Goal: Task Accomplishment & Management: Use online tool/utility

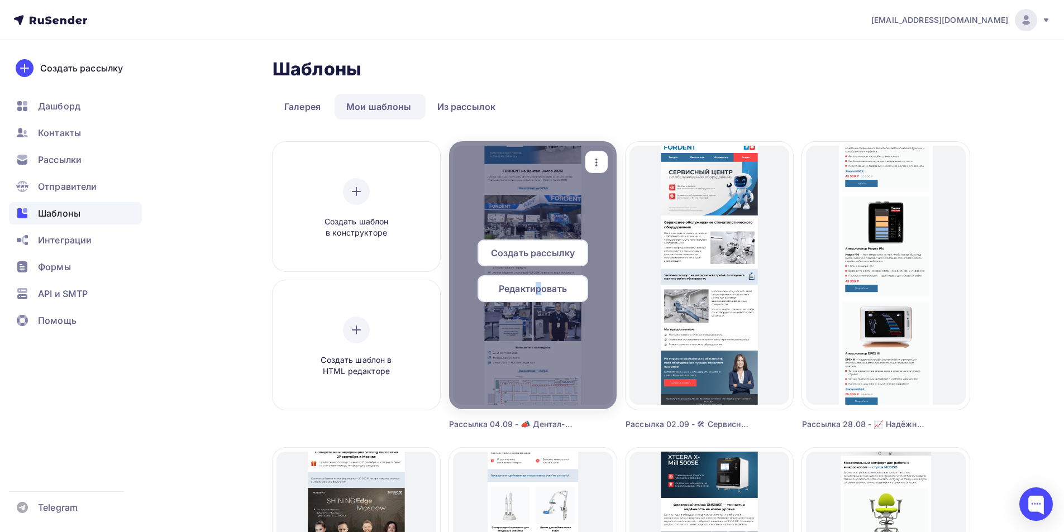
drag, startPoint x: 541, startPoint y: 287, endPoint x: 529, endPoint y: 282, distance: 13.3
click at [531, 285] on span "Редактировать" at bounding box center [533, 288] width 68 height 13
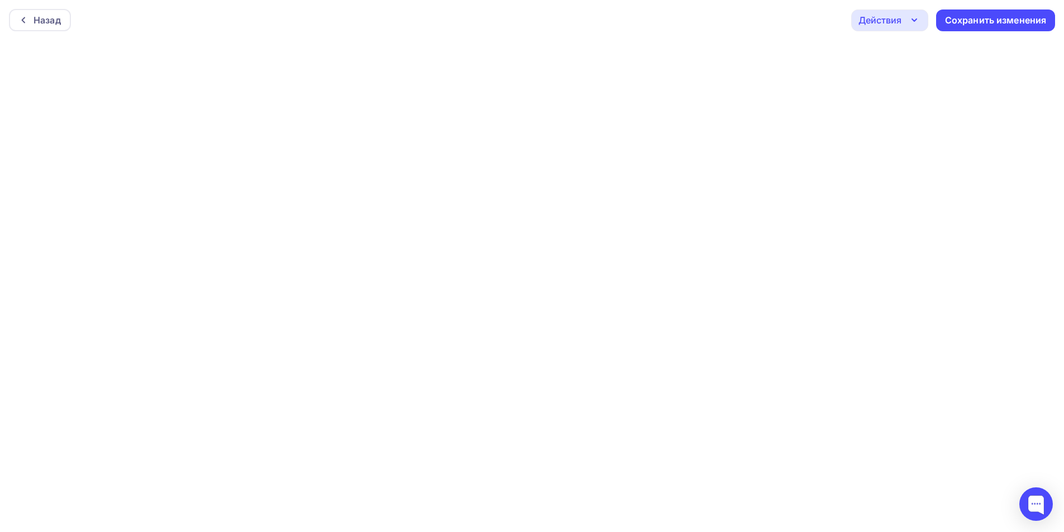
click at [908, 23] on icon "button" at bounding box center [914, 19] width 13 height 13
click at [905, 51] on div "Отправить тестовое письмо" at bounding box center [950, 52] width 128 height 13
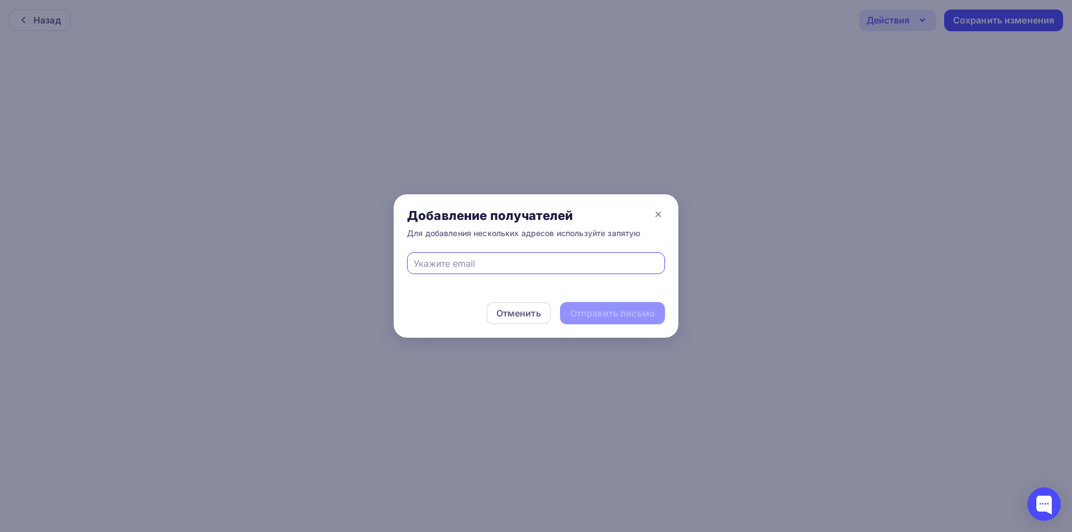
click at [518, 265] on input "text" at bounding box center [536, 263] width 245 height 13
type input "[EMAIL_ADDRESS][DOMAIN_NAME]"
drag, startPoint x: 589, startPoint y: 309, endPoint x: 765, endPoint y: 161, distance: 229.9
click at [590, 309] on div "Отправить письмо" at bounding box center [612, 313] width 85 height 13
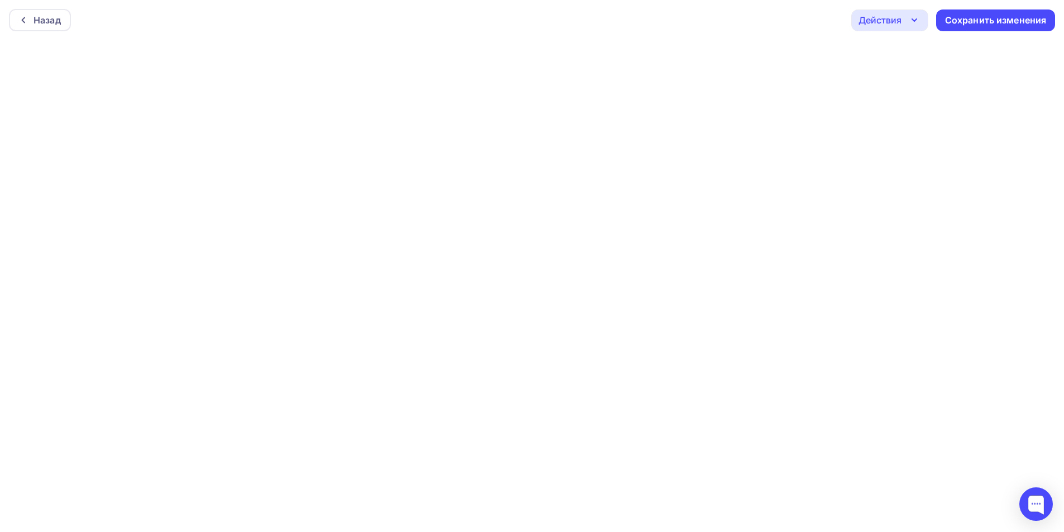
click at [895, 21] on div "Действия" at bounding box center [879, 19] width 43 height 13
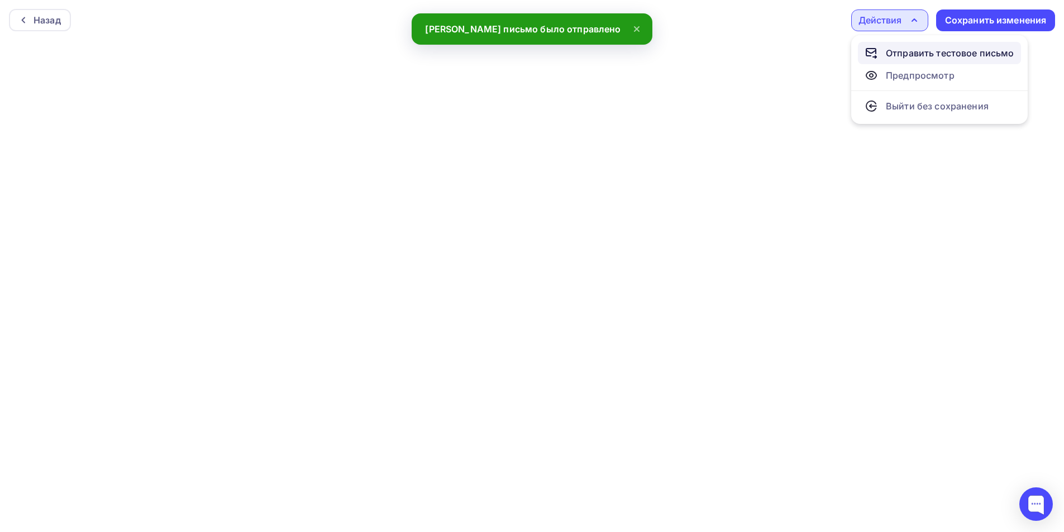
click at [897, 54] on div "Отправить тестовое письмо" at bounding box center [950, 52] width 128 height 13
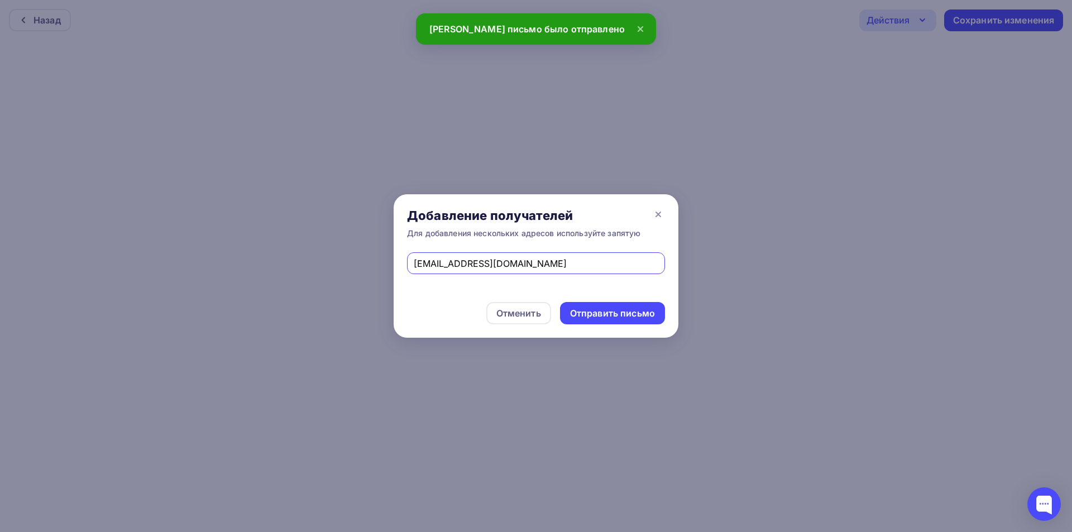
drag, startPoint x: 517, startPoint y: 265, endPoint x: 245, endPoint y: 276, distance: 272.8
click at [245, 276] on div "Добавление получателей Для добавления нескольких адресов используйте запятую [E…" at bounding box center [536, 266] width 1072 height 532
click at [423, 263] on input "text" at bounding box center [536, 263] width 245 height 13
type input "[PERSON_NAME][EMAIL_ADDRESS][DOMAIN_NAME]"
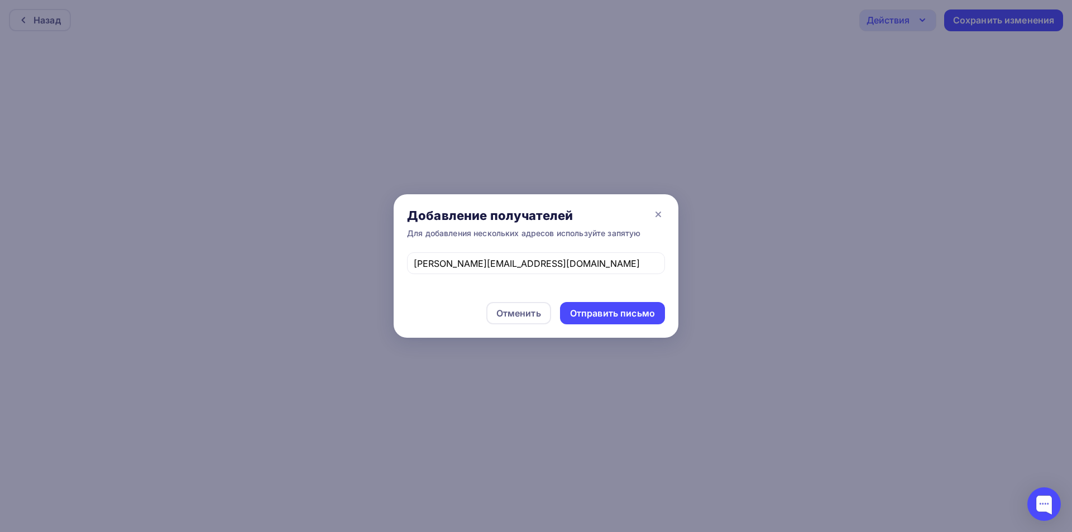
drag, startPoint x: 640, startPoint y: 314, endPoint x: 579, endPoint y: 150, distance: 175.1
click at [641, 314] on div "Отправить письмо" at bounding box center [612, 313] width 85 height 13
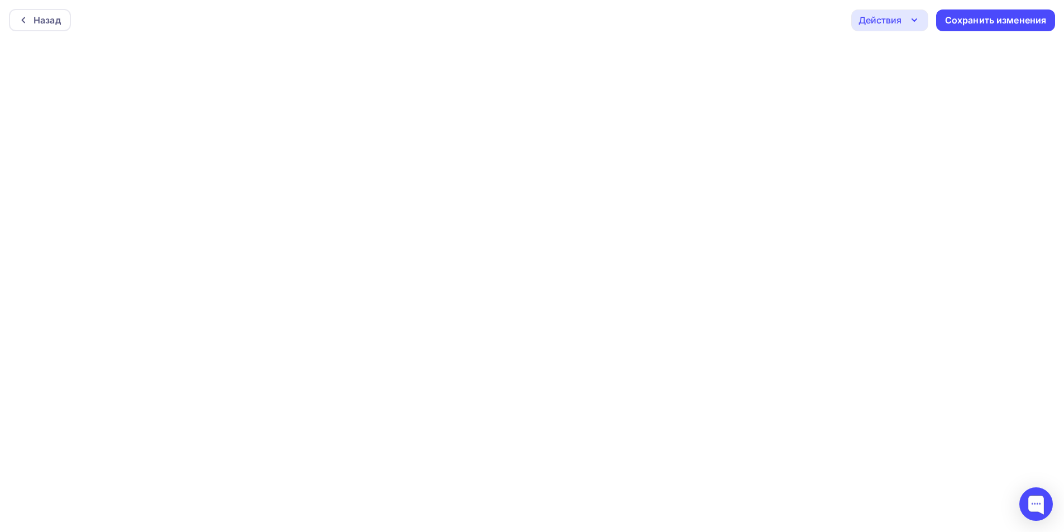
click at [919, 17] on icon "button" at bounding box center [914, 19] width 13 height 13
click at [912, 54] on div "Отправить тестовое письмо" at bounding box center [950, 52] width 128 height 13
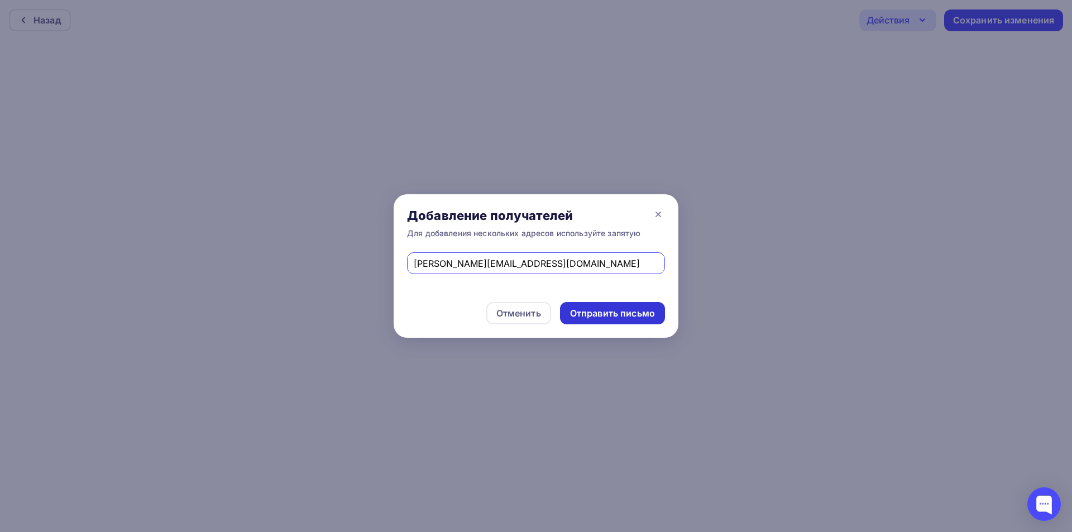
click at [627, 321] on div "Отправить письмо" at bounding box center [612, 313] width 105 height 22
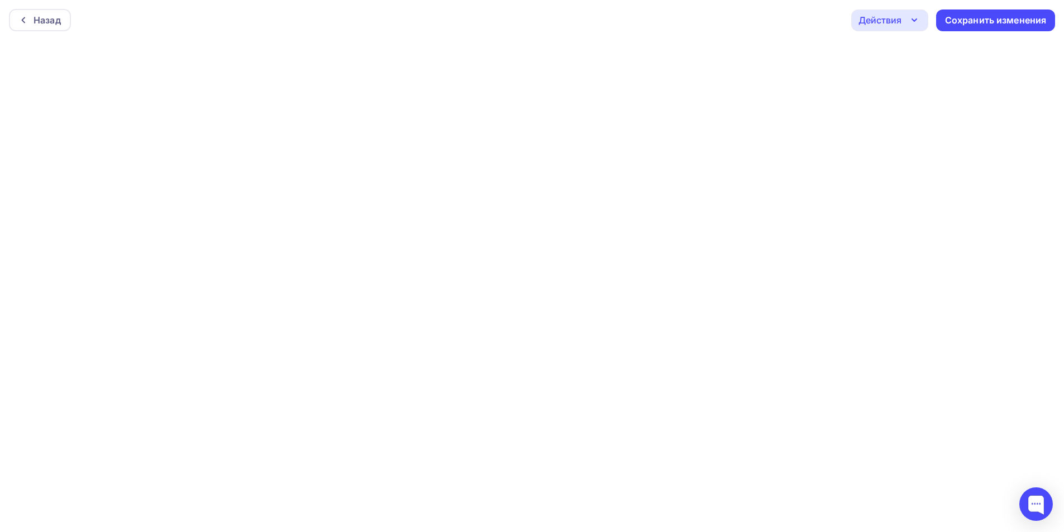
click at [887, 23] on div "Действия" at bounding box center [879, 19] width 43 height 13
click at [906, 62] on link "Отправить тестовое письмо" at bounding box center [939, 53] width 163 height 22
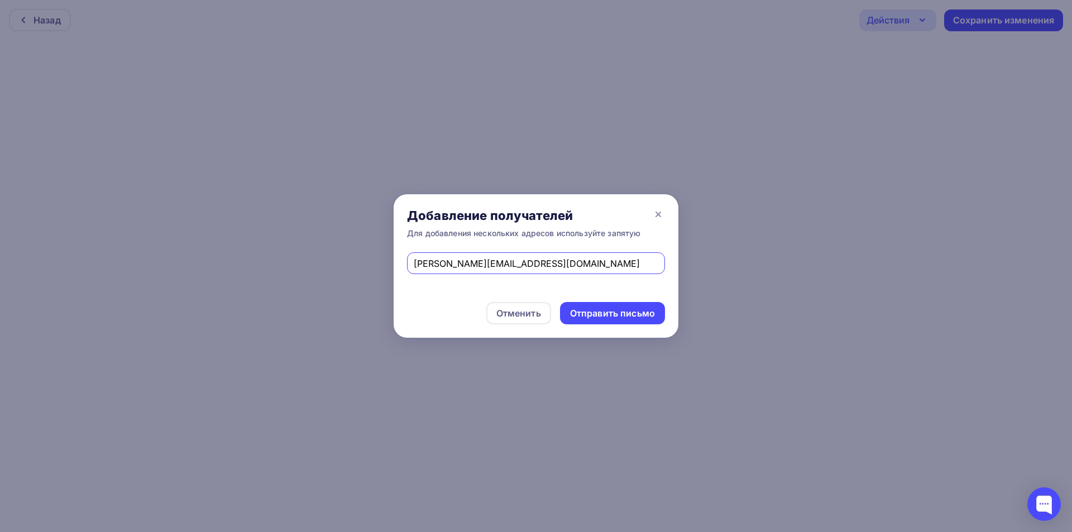
drag, startPoint x: 584, startPoint y: 265, endPoint x: 269, endPoint y: 264, distance: 314.5
click at [269, 264] on div "Добавление получателей Для добавления нескольких адресов используйте запятую [P…" at bounding box center [536, 266] width 1072 height 532
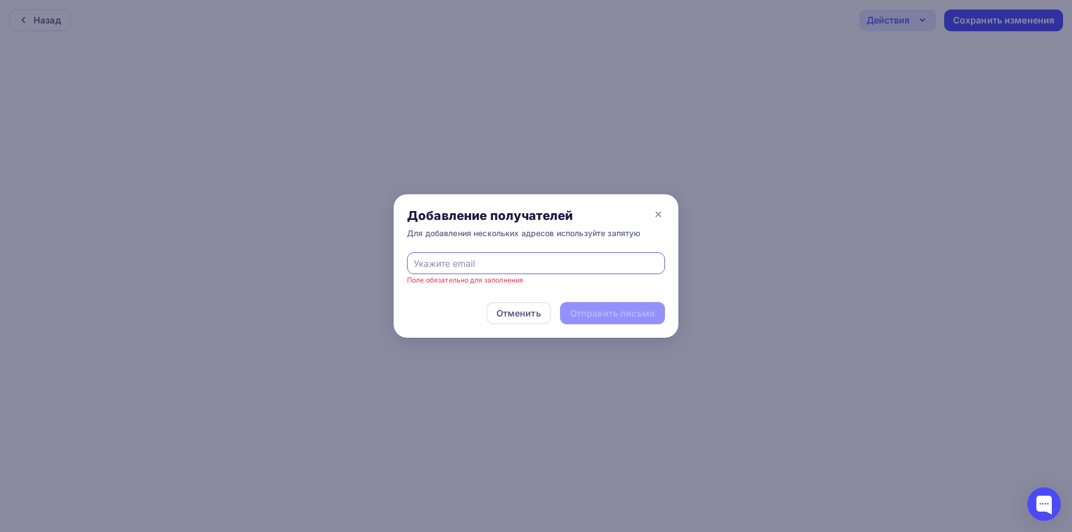
click at [581, 268] on input "text" at bounding box center [536, 263] width 245 height 13
type input "[EMAIL_ADDRESS][DOMAIN_NAME]"
click at [586, 315] on div "Отправить письмо" at bounding box center [612, 313] width 85 height 13
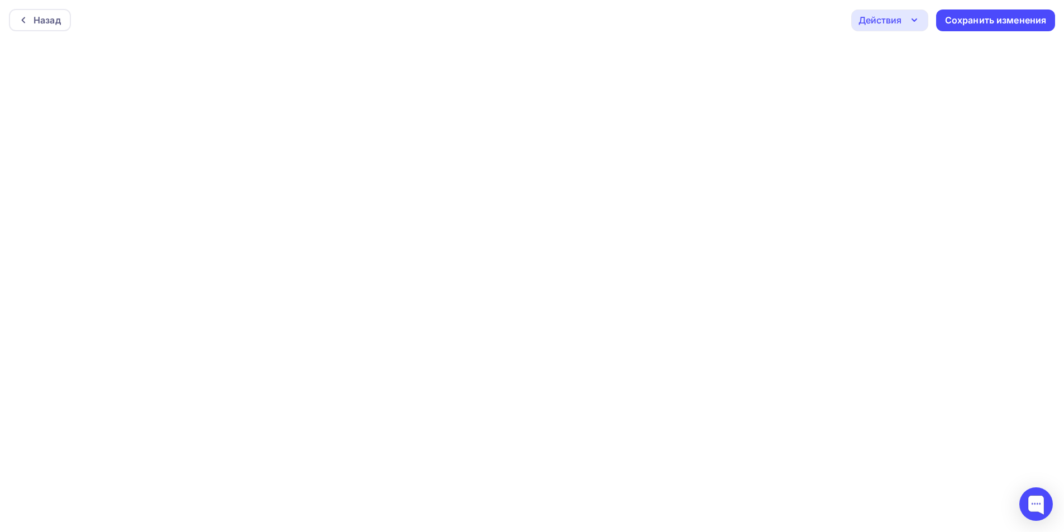
click at [874, 19] on div "Действия" at bounding box center [879, 19] width 43 height 13
click at [881, 51] on div "Отправить тестовое письмо" at bounding box center [940, 52] width 150 height 13
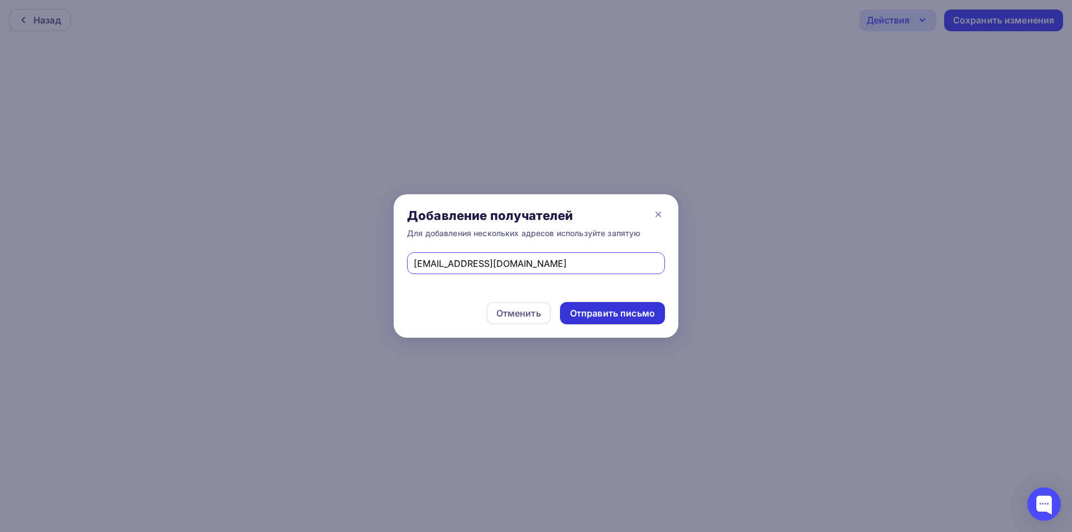
click at [572, 309] on div "Отправить письмо" at bounding box center [612, 313] width 85 height 13
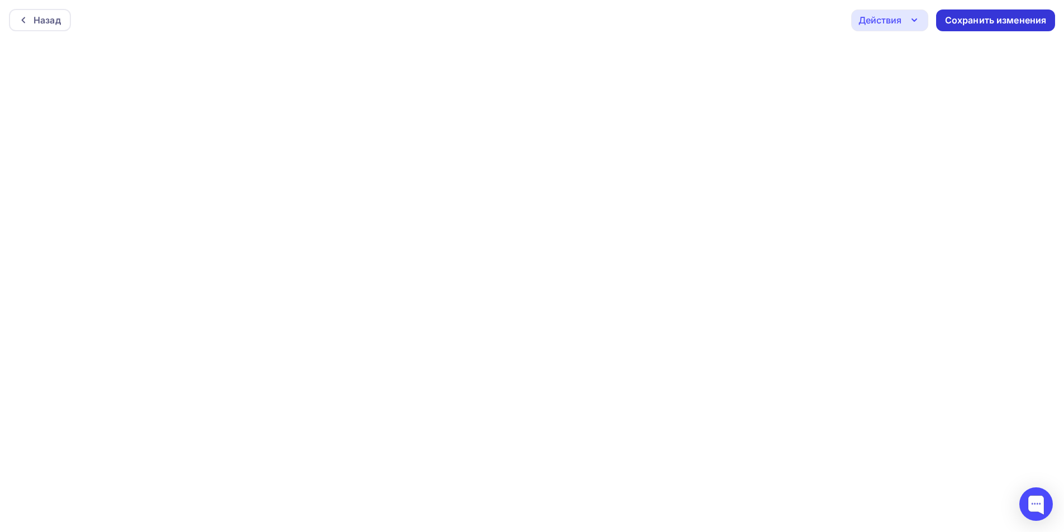
click at [962, 14] on div "Сохранить изменения" at bounding box center [996, 20] width 102 height 13
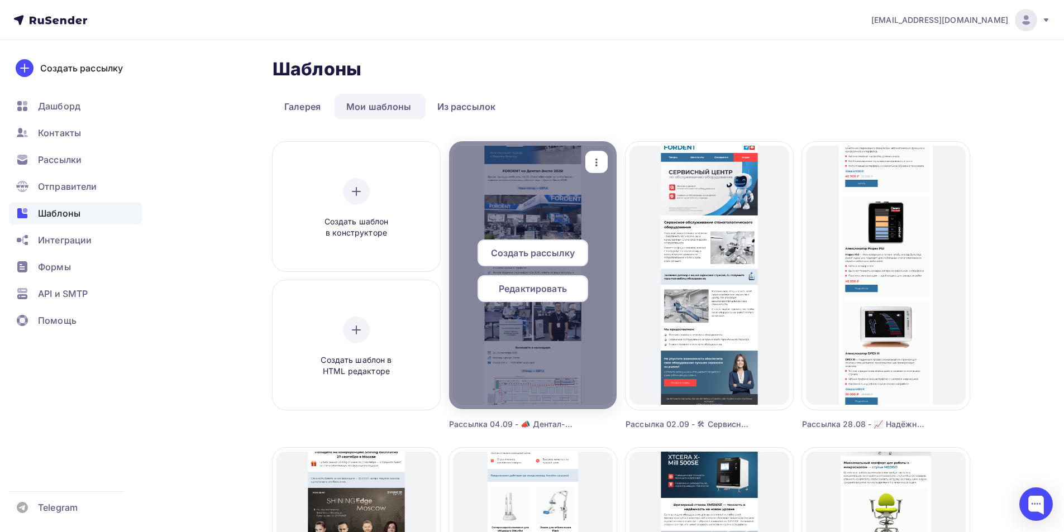
click at [546, 258] on span "Создать рассылку" at bounding box center [533, 252] width 84 height 13
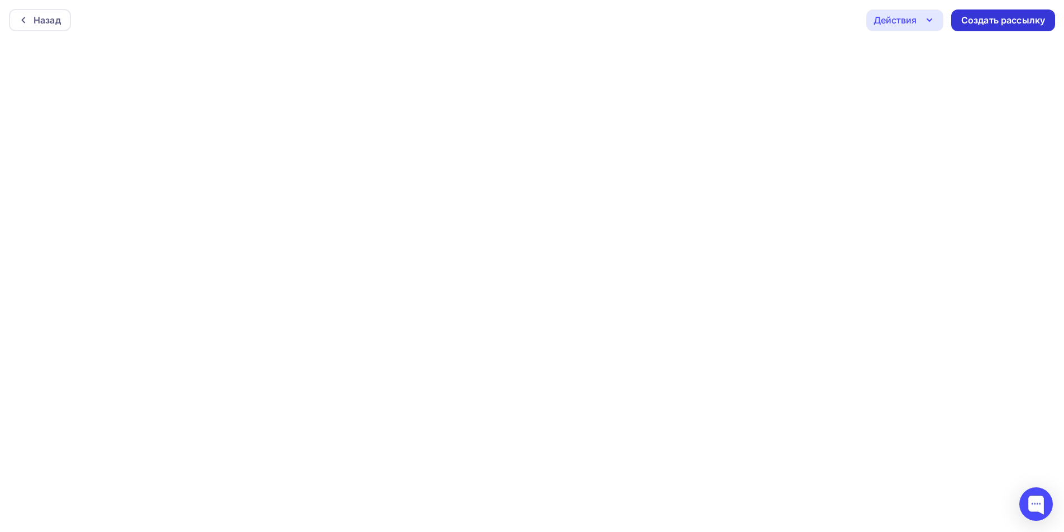
click at [998, 20] on div "Создать рассылку" at bounding box center [1003, 20] width 84 height 13
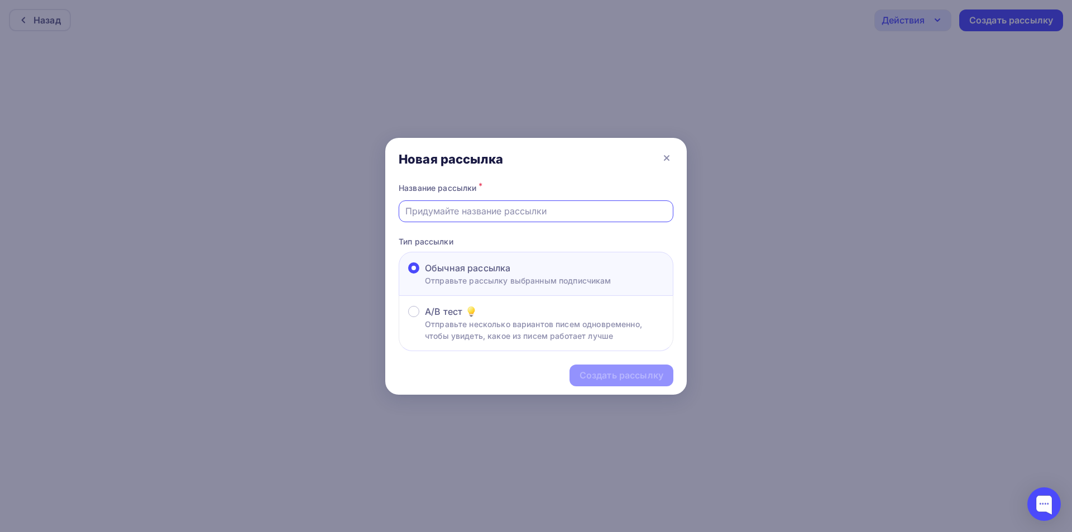
click at [500, 205] on input "text" at bounding box center [536, 210] width 262 height 13
drag, startPoint x: 461, startPoint y: 209, endPoint x: 452, endPoint y: 209, distance: 9.5
click at [452, 209] on input "Рассылка 07.08 - Тест" at bounding box center [536, 210] width 262 height 13
click at [460, 213] on input "Рассылка 07.08 - Тест" at bounding box center [536, 210] width 262 height 13
drag, startPoint x: 459, startPoint y: 213, endPoint x: 452, endPoint y: 212, distance: 6.8
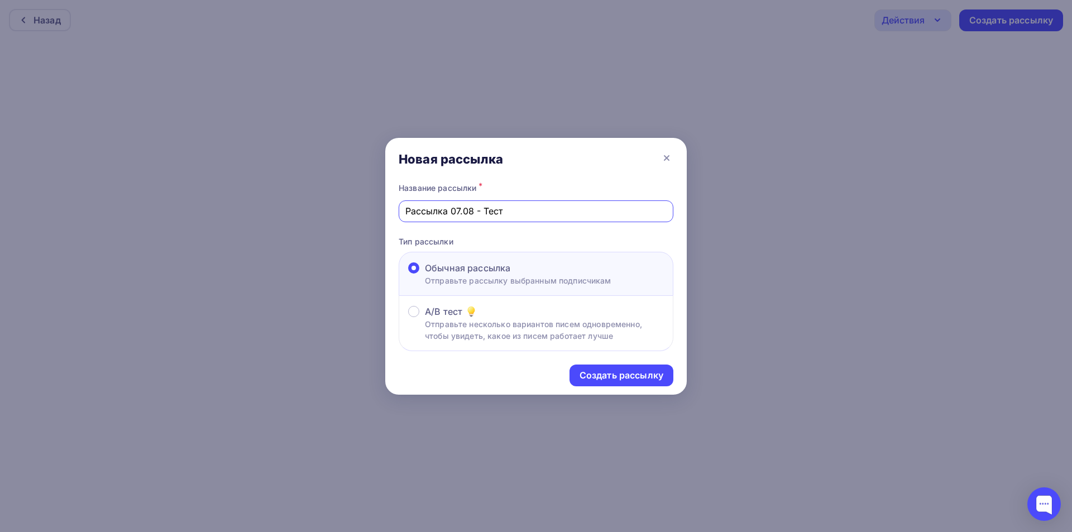
click at [452, 212] on input "Рассылка 07.08 - Тест" at bounding box center [536, 210] width 262 height 13
type input "Рассылка 04.09 - Тест"
click at [635, 374] on div "Создать рассылку" at bounding box center [622, 375] width 84 height 13
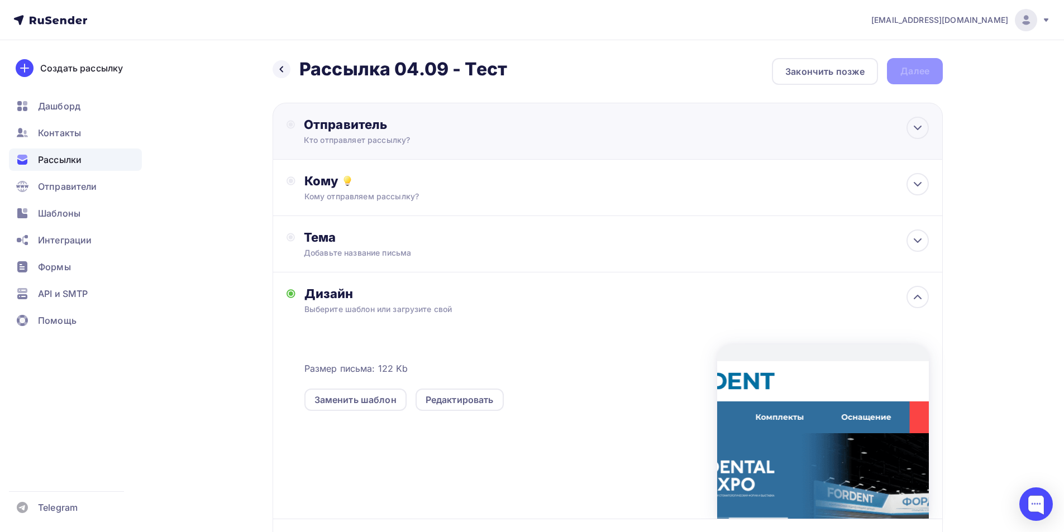
click at [392, 136] on div "Кто отправляет рассылку?" at bounding box center [413, 140] width 218 height 11
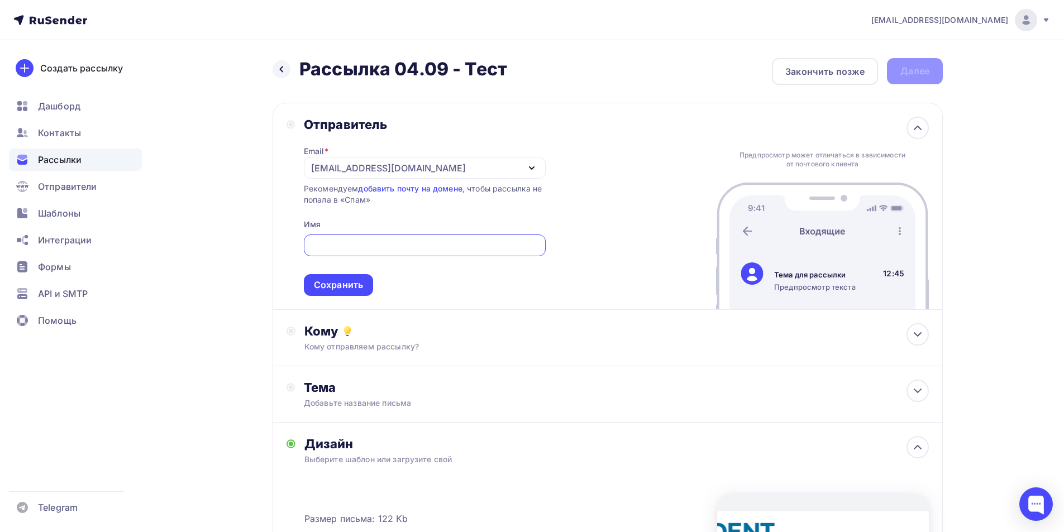
drag, startPoint x: 354, startPoint y: 164, endPoint x: 352, endPoint y: 190, distance: 26.8
click at [354, 163] on div "[EMAIL_ADDRESS][DOMAIN_NAME]" at bounding box center [388, 167] width 155 height 13
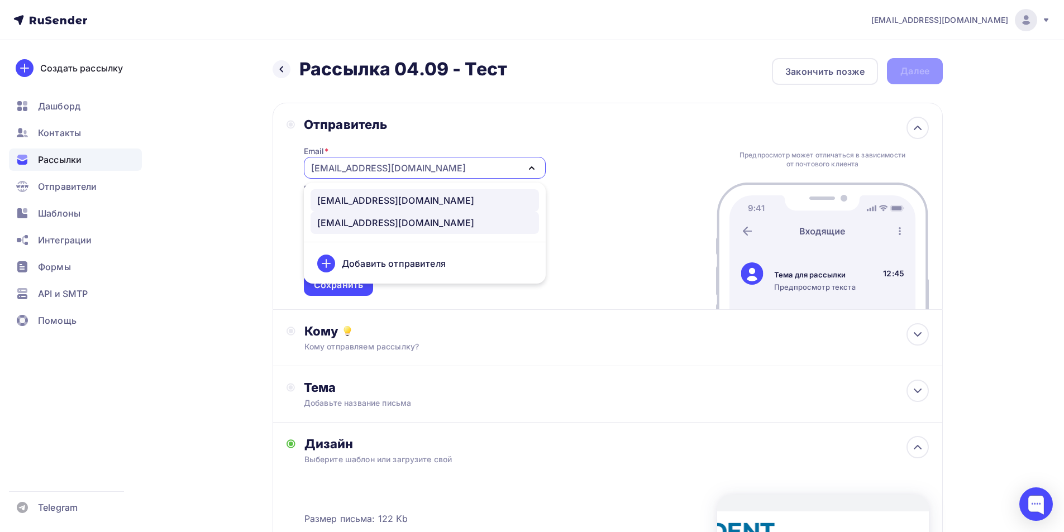
click at [347, 202] on div "[EMAIL_ADDRESS][DOMAIN_NAME]" at bounding box center [395, 200] width 157 height 13
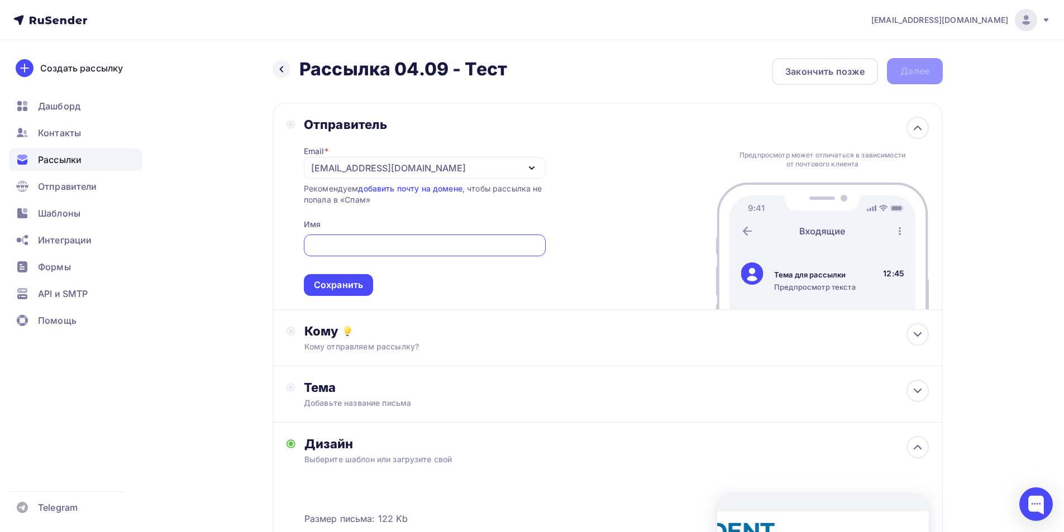
click at [356, 244] on input "text" at bounding box center [424, 245] width 229 height 13
type input "Компания FORDENT"
click at [336, 281] on div "Сохранить" at bounding box center [338, 285] width 49 height 13
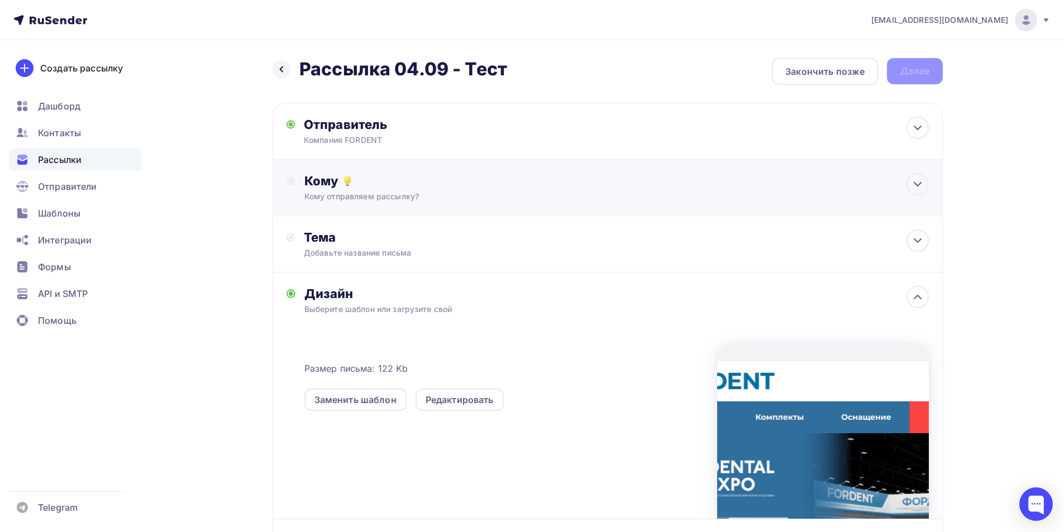
click at [326, 182] on div "Кому" at bounding box center [616, 181] width 624 height 16
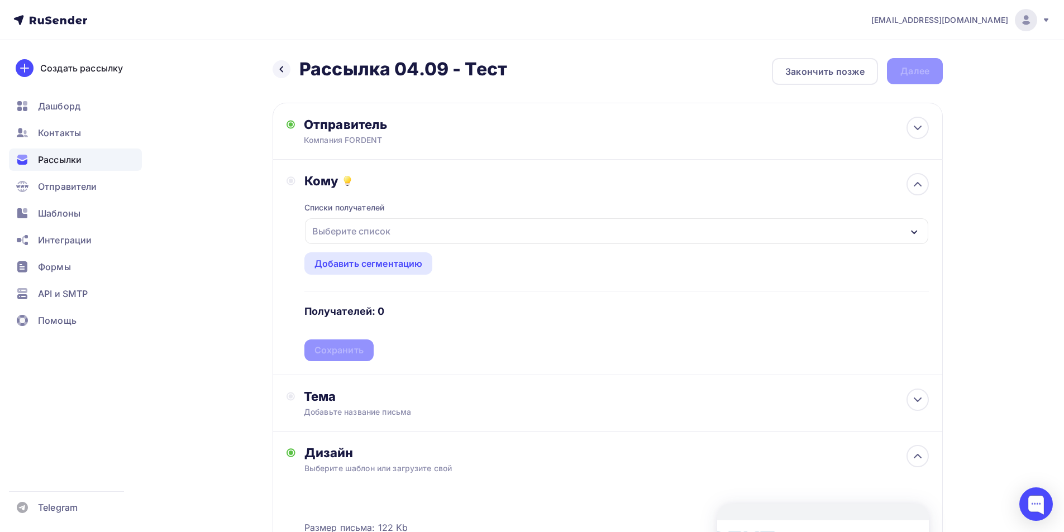
click at [359, 228] on div "Выберите список" at bounding box center [351, 231] width 87 height 20
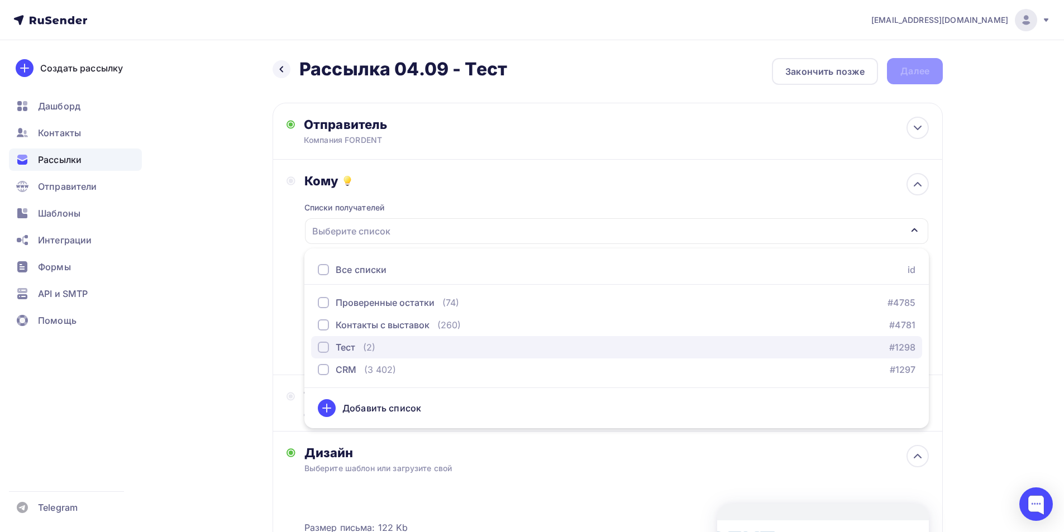
click at [348, 342] on div "Тест" at bounding box center [346, 347] width 20 height 13
drag, startPoint x: 246, startPoint y: 321, endPoint x: 253, endPoint y: 318, distance: 8.0
click at [249, 320] on div "Назад Рассылка 04.09 - Тест Рассылка 04.09 - Тест Закончить позже Далее Отправи…" at bounding box center [531, 423] width 915 height 767
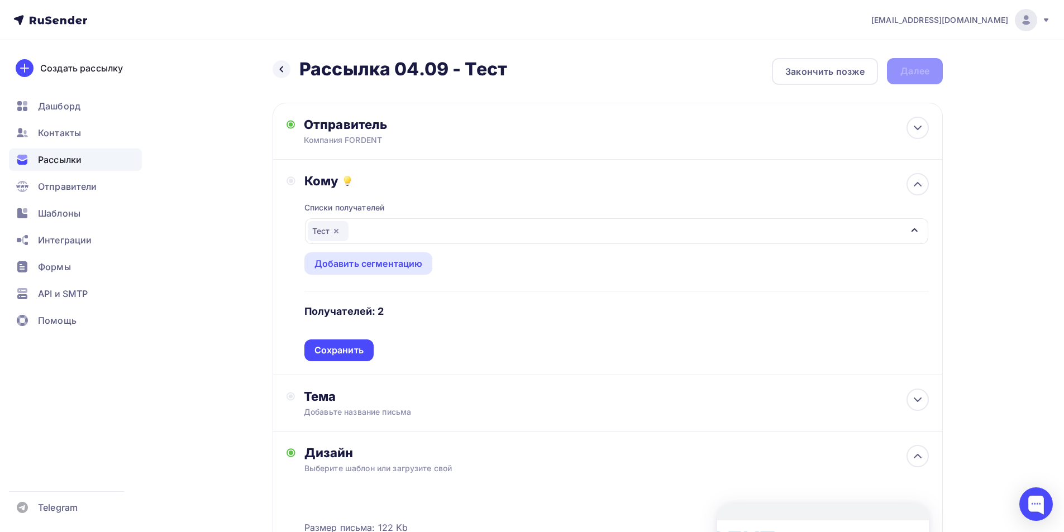
drag, startPoint x: 338, startPoint y: 353, endPoint x: 351, endPoint y: 342, distance: 16.6
click at [339, 352] on div "Сохранить" at bounding box center [338, 350] width 49 height 13
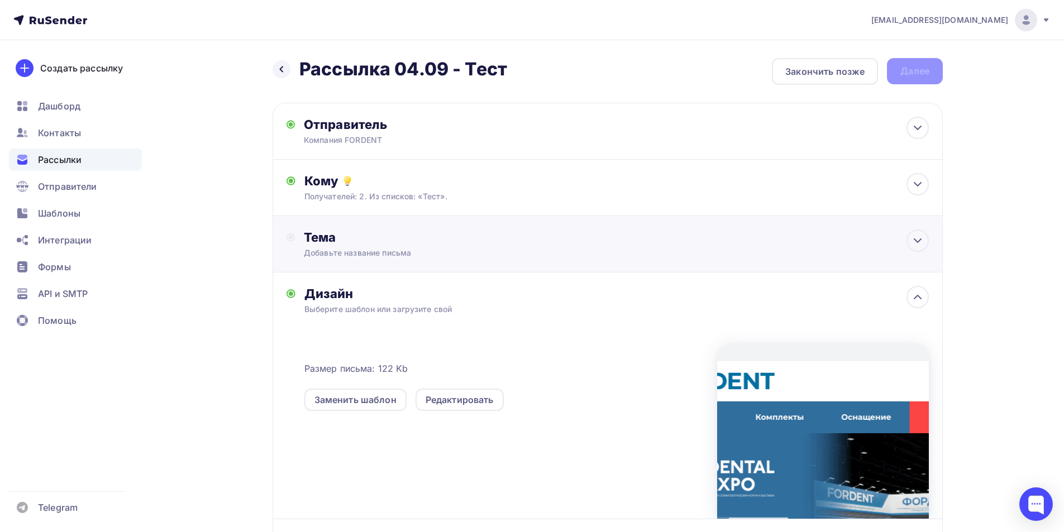
click at [377, 246] on div "Тема Добавьте название письма Тема * Рекомендуем использовать не более 150 симв…" at bounding box center [414, 244] width 221 height 29
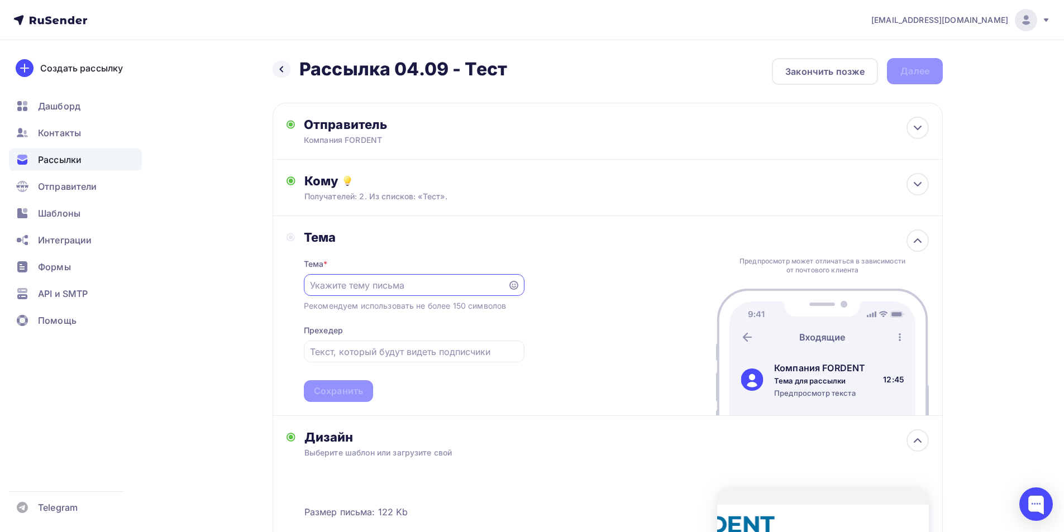
paste input "📣 Дентал-Экспо 2025"
type input "📣 Дентал-Экспо 2025"
drag, startPoint x: 378, startPoint y: 343, endPoint x: 376, endPoint y: 352, distance: 8.5
click at [379, 343] on div at bounding box center [414, 352] width 221 height 22
click at [371, 353] on input "text" at bounding box center [414, 351] width 208 height 13
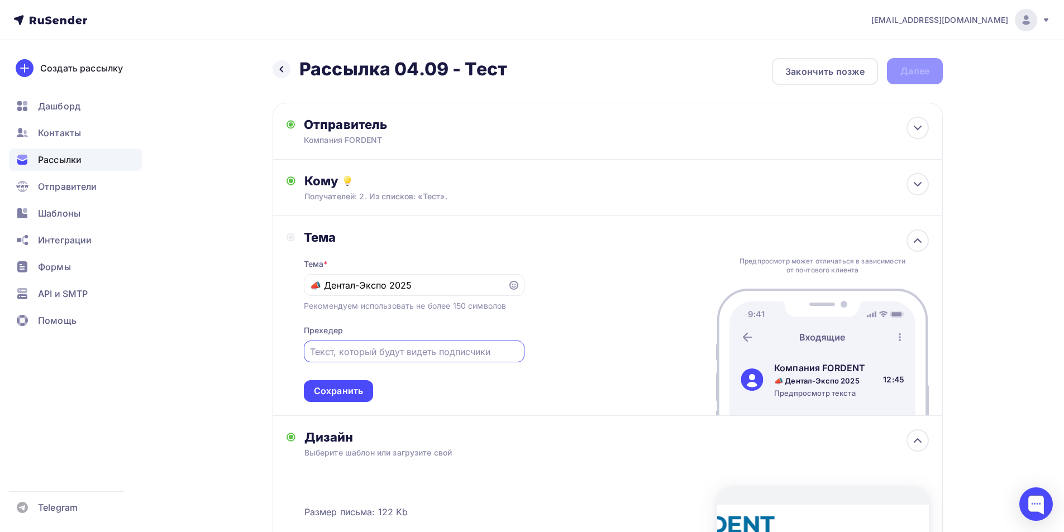
paste input "Ждем вас [DATE]–[DATE] на стенде [GEOGRAPHIC_DATA]"
type input "Ждем вас [DATE]–[DATE] на стенде [GEOGRAPHIC_DATA]"
click at [341, 390] on div "Сохранить" at bounding box center [338, 391] width 49 height 13
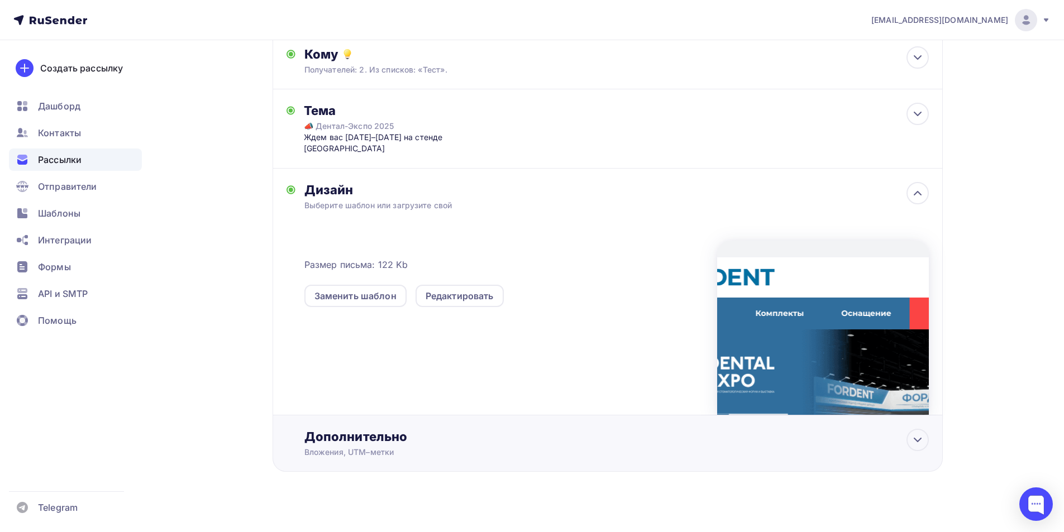
click at [384, 447] on div "Вложения, UTM–метки" at bounding box center [585, 452] width 562 height 11
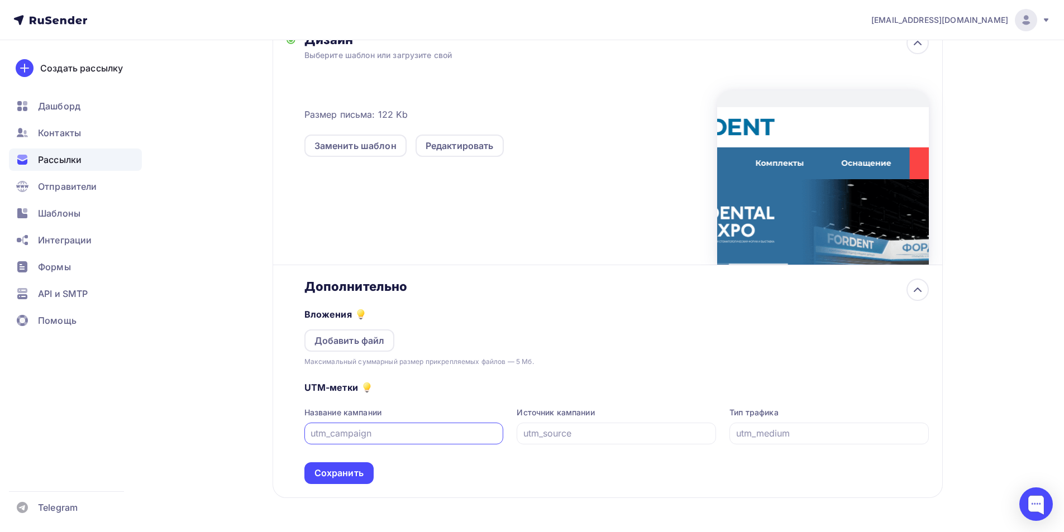
scroll to position [294, 0]
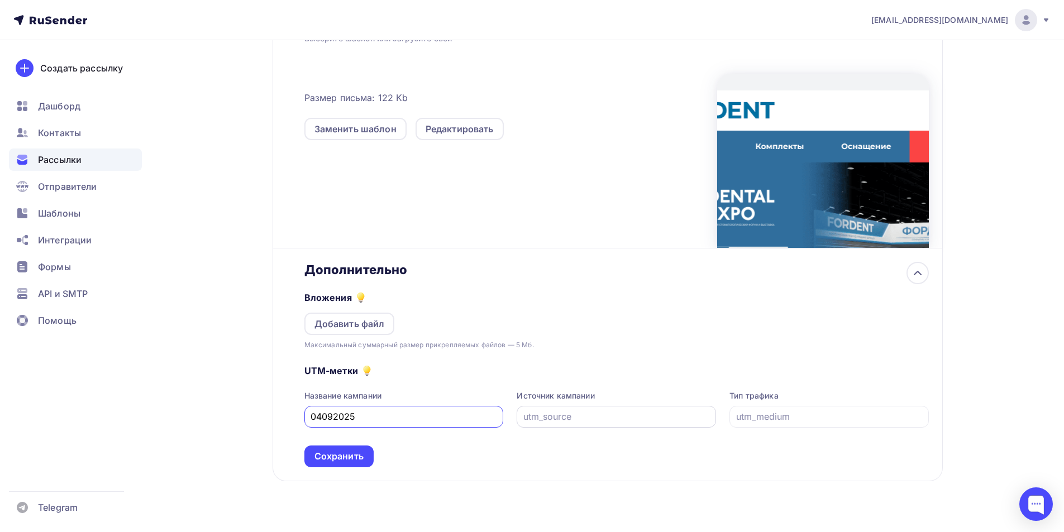
type input "04092025"
click at [576, 410] on input "text" at bounding box center [616, 416] width 187 height 13
drag, startPoint x: 567, startPoint y: 402, endPoint x: 496, endPoint y: 402, distance: 70.9
click at [496, 402] on div "Название кампании 04092025 Источник кампании email Тип трафика" at bounding box center [616, 408] width 624 height 37
type input "email"
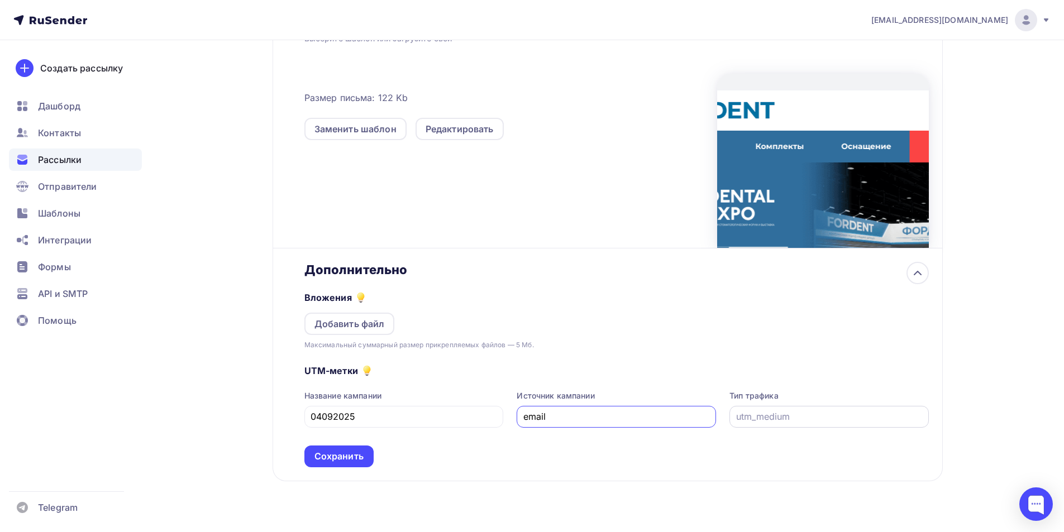
click at [813, 410] on input "text" at bounding box center [829, 416] width 187 height 13
paste input "email"
type input "email"
click at [360, 450] on div "Сохранить" at bounding box center [338, 456] width 49 height 13
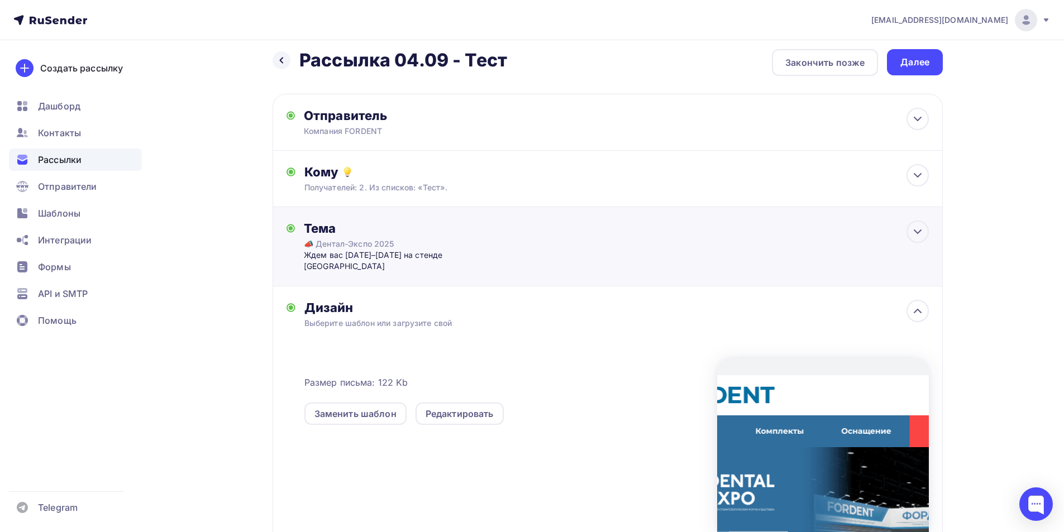
scroll to position [0, 0]
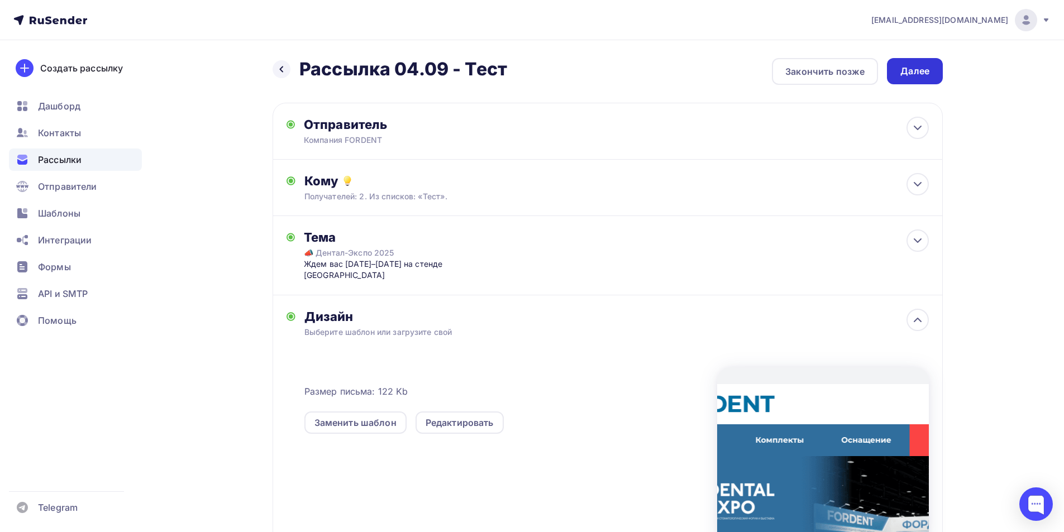
click at [909, 71] on div "Далее" at bounding box center [914, 71] width 29 height 13
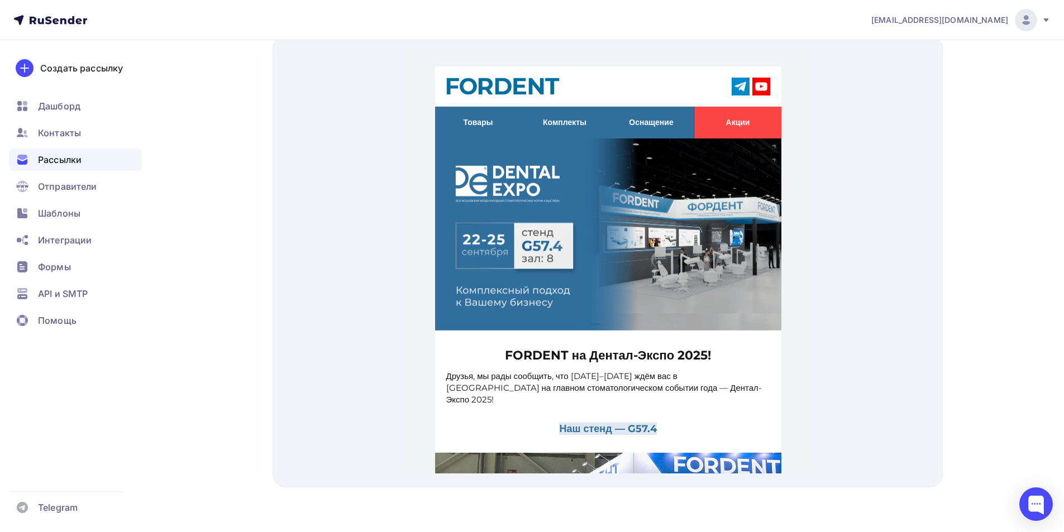
scroll to position [476, 0]
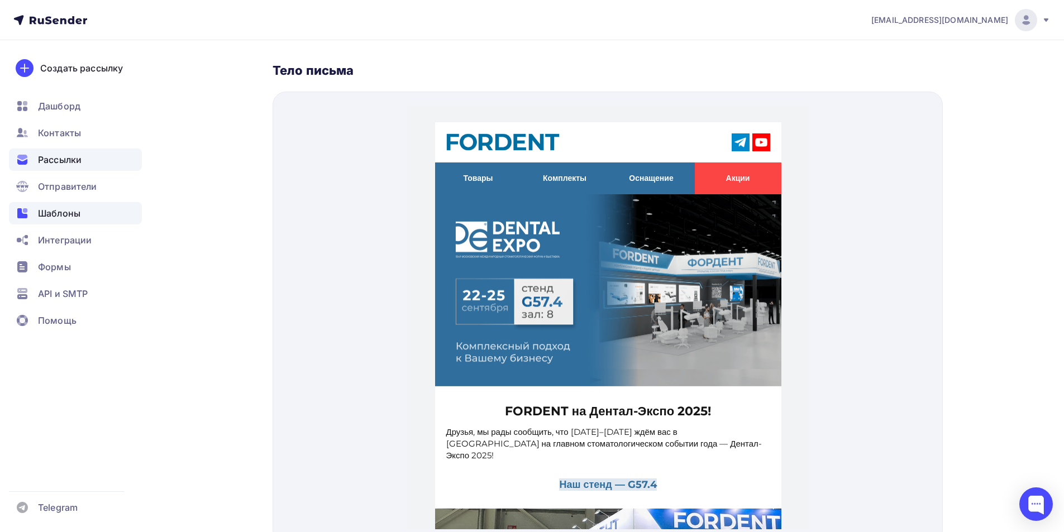
click at [47, 215] on span "Шаблоны" at bounding box center [59, 213] width 42 height 13
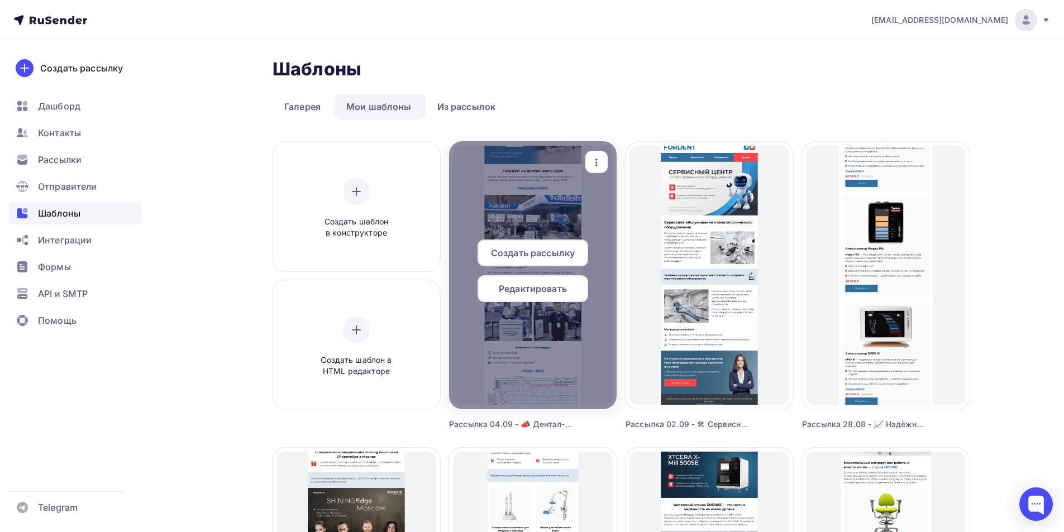
click at [531, 289] on span "Редактировать" at bounding box center [533, 288] width 68 height 13
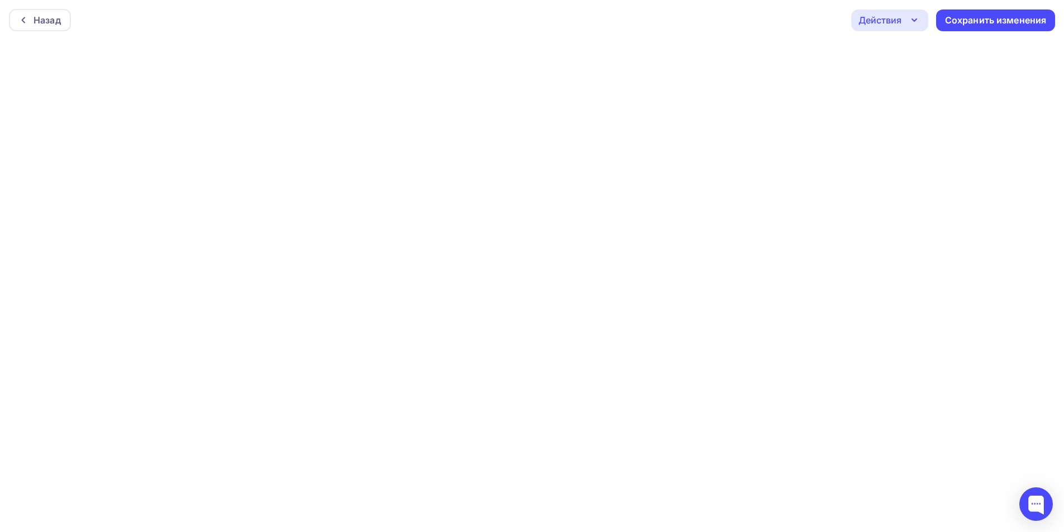
scroll to position [3, 0]
click at [892, 17] on div "Действия" at bounding box center [879, 17] width 43 height 13
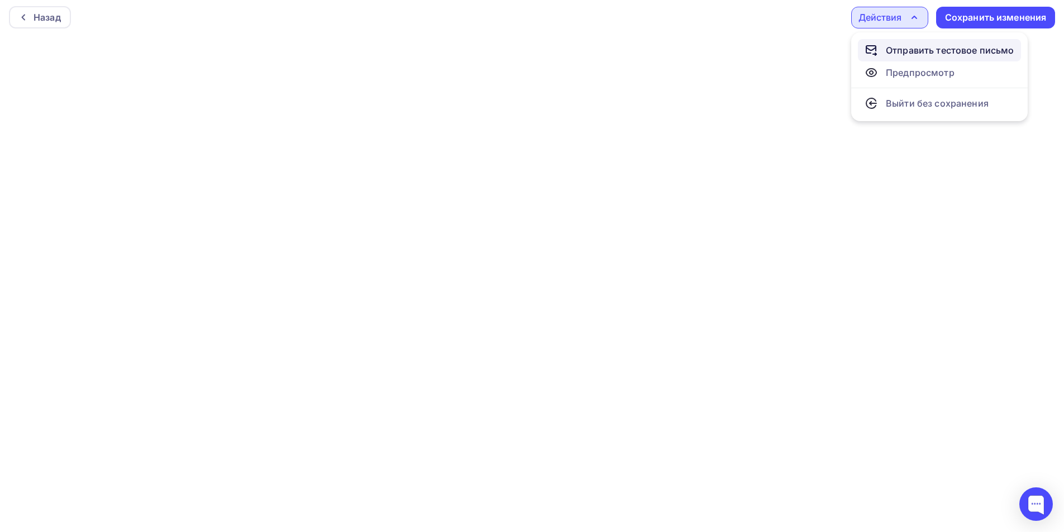
click at [902, 51] on div "Отправить тестовое письмо" at bounding box center [950, 50] width 128 height 13
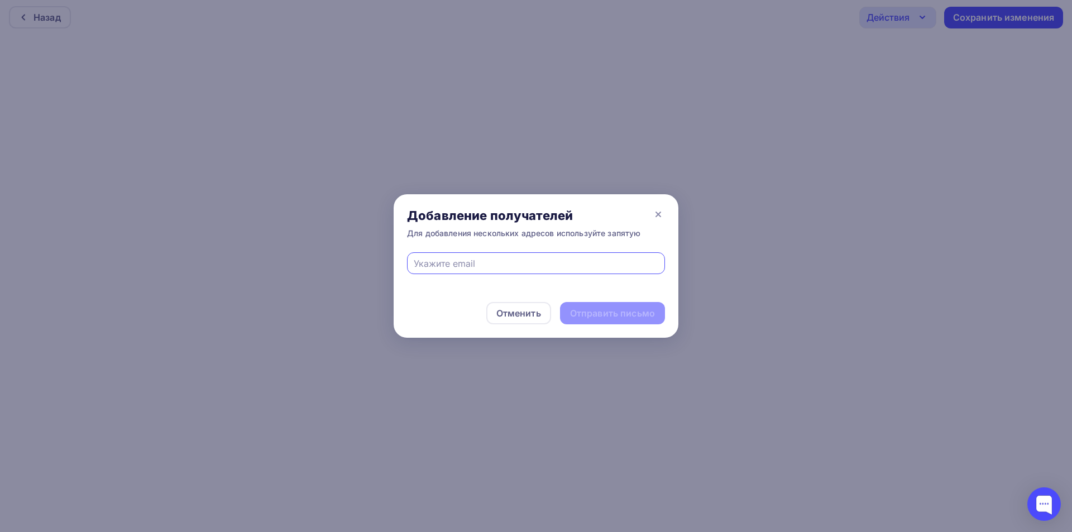
click at [578, 269] on input "text" at bounding box center [536, 263] width 245 height 13
type input "[EMAIL_ADDRESS][DOMAIN_NAME]"
click at [604, 313] on div "Отправить письмо" at bounding box center [612, 313] width 85 height 13
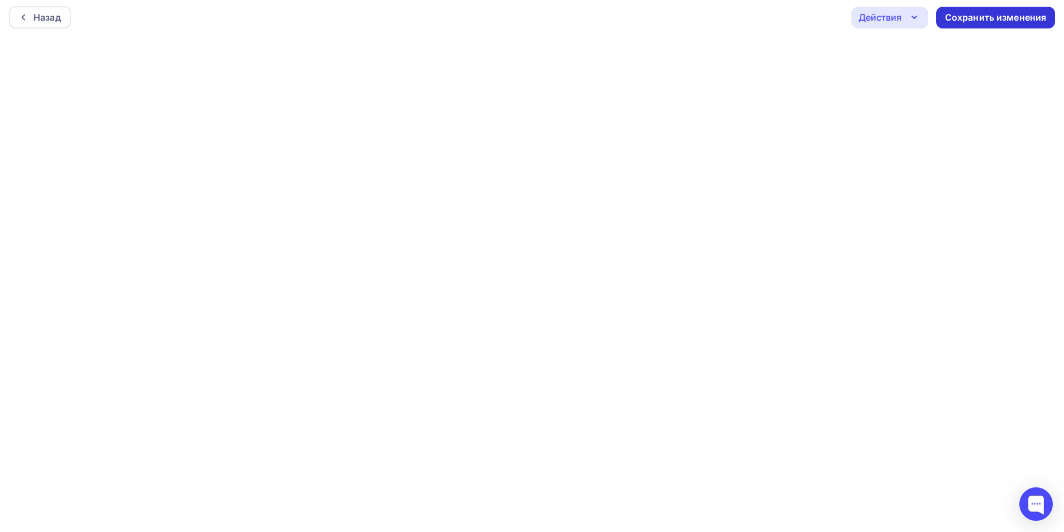
click at [997, 13] on div "Сохранить изменения" at bounding box center [996, 17] width 102 height 13
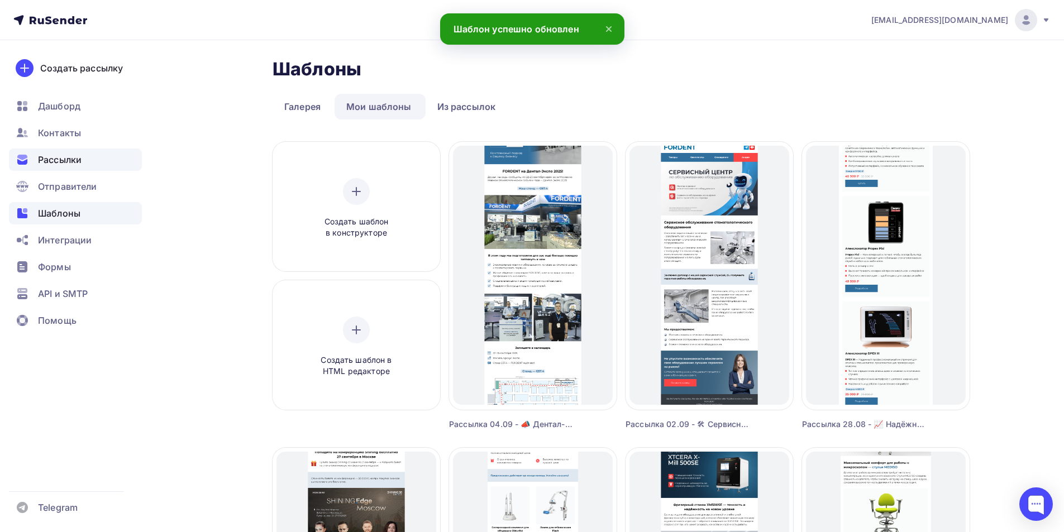
click at [78, 158] on span "Рассылки" at bounding box center [60, 159] width 44 height 13
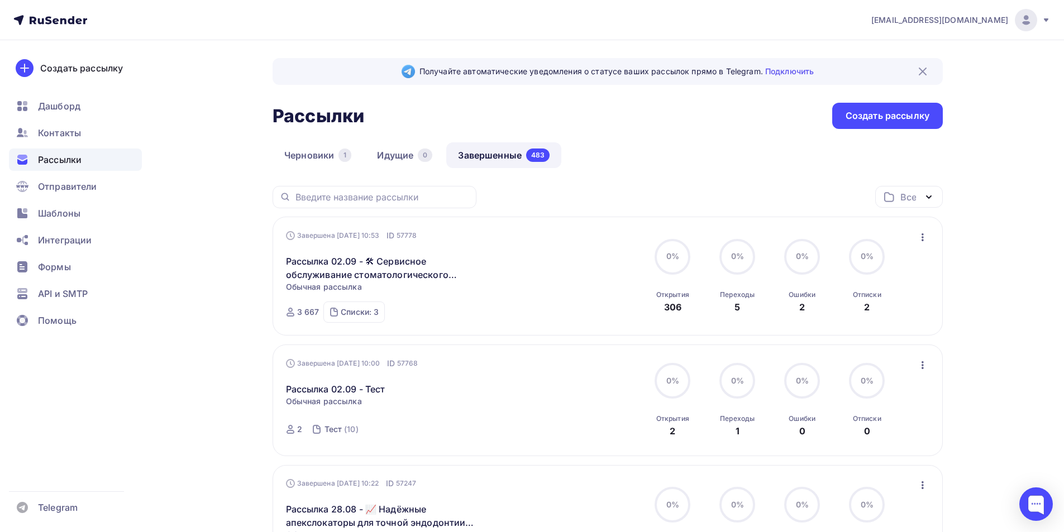
click at [311, 155] on link "Черновики 1" at bounding box center [318, 155] width 90 height 26
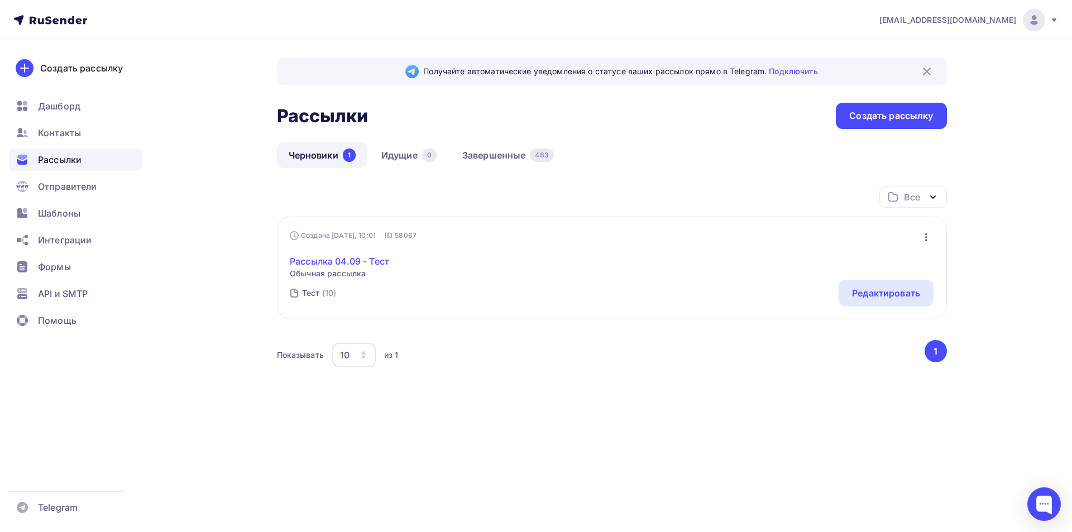
click at [341, 264] on link "Рассылка 04.09 - Тест" at bounding box center [339, 261] width 99 height 13
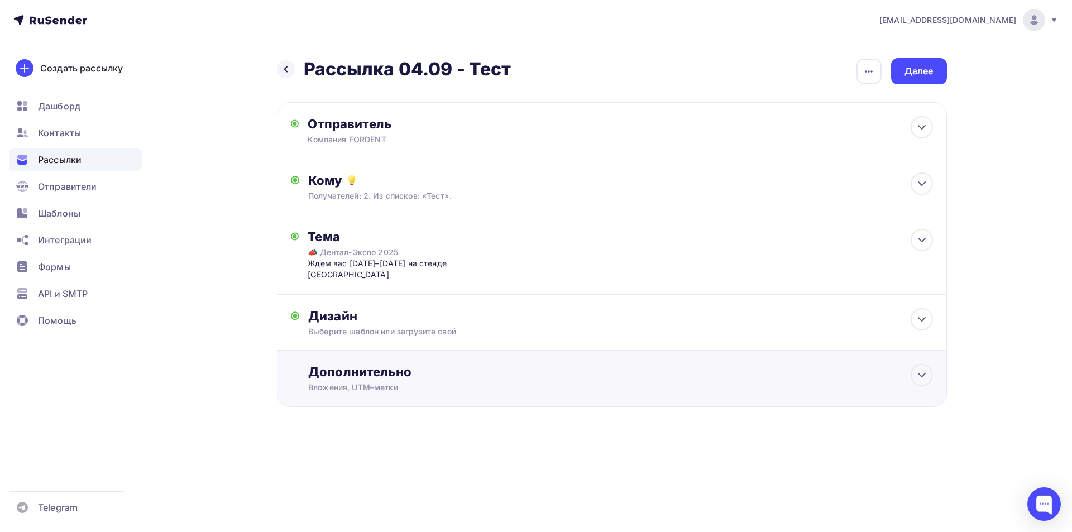
click at [485, 364] on div "Дополнительно" at bounding box center [620, 372] width 624 height 16
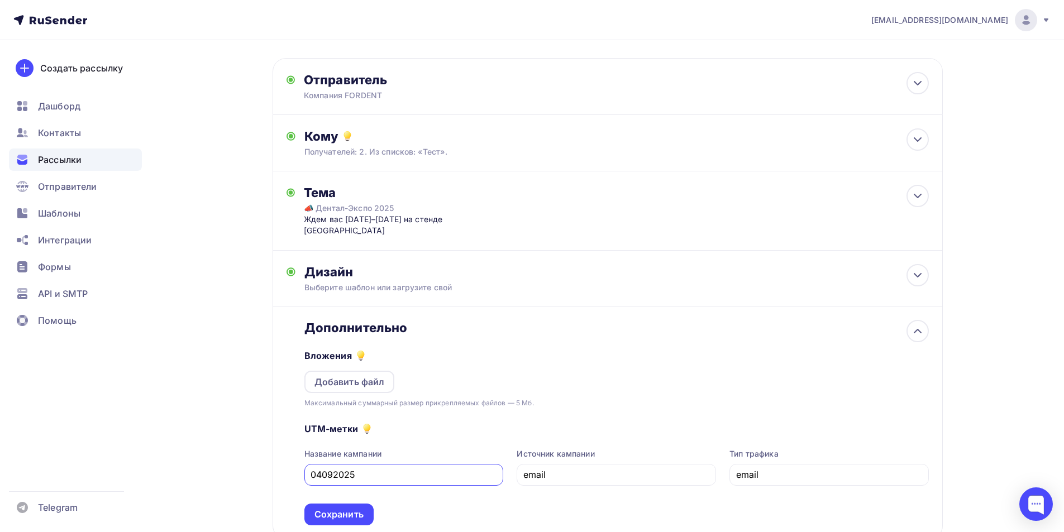
scroll to position [112, 0]
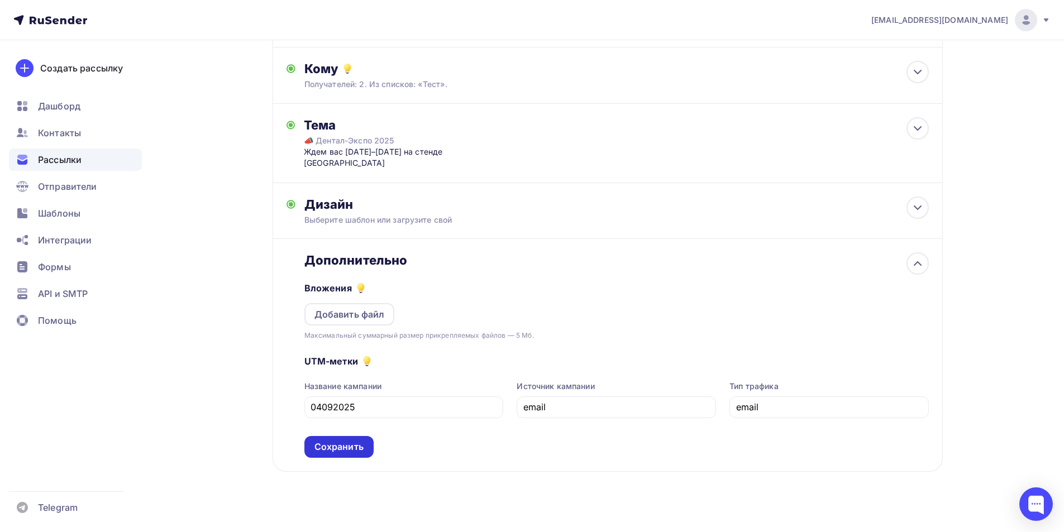
click at [342, 441] on div "Сохранить" at bounding box center [338, 447] width 49 height 13
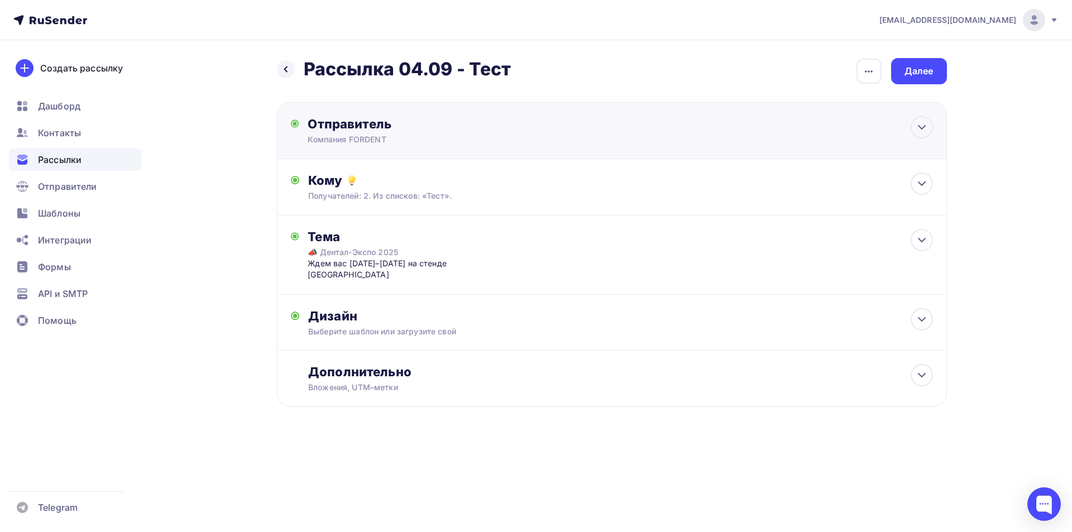
drag, startPoint x: 918, startPoint y: 72, endPoint x: 880, endPoint y: 112, distance: 55.3
click at [918, 73] on div "Далее" at bounding box center [919, 71] width 29 height 13
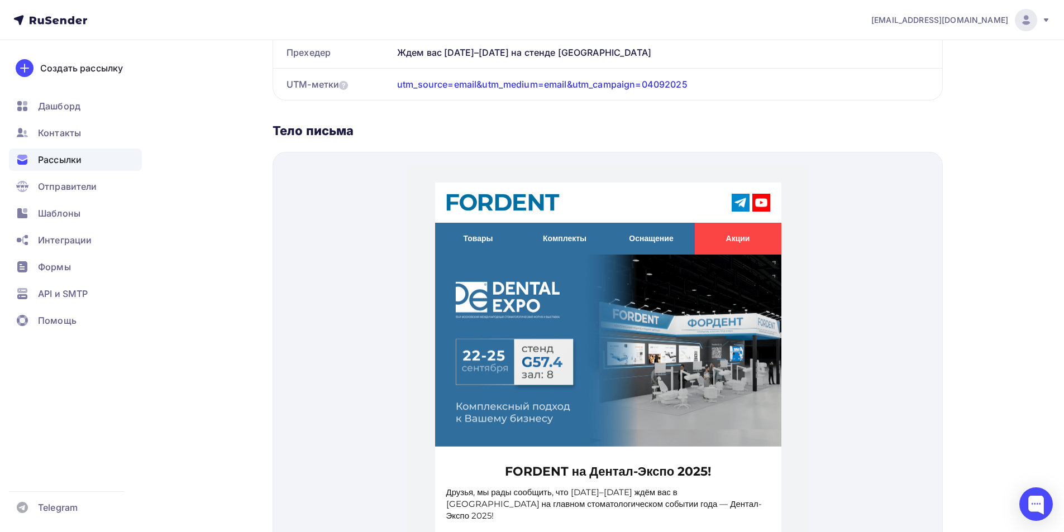
scroll to position [309, 0]
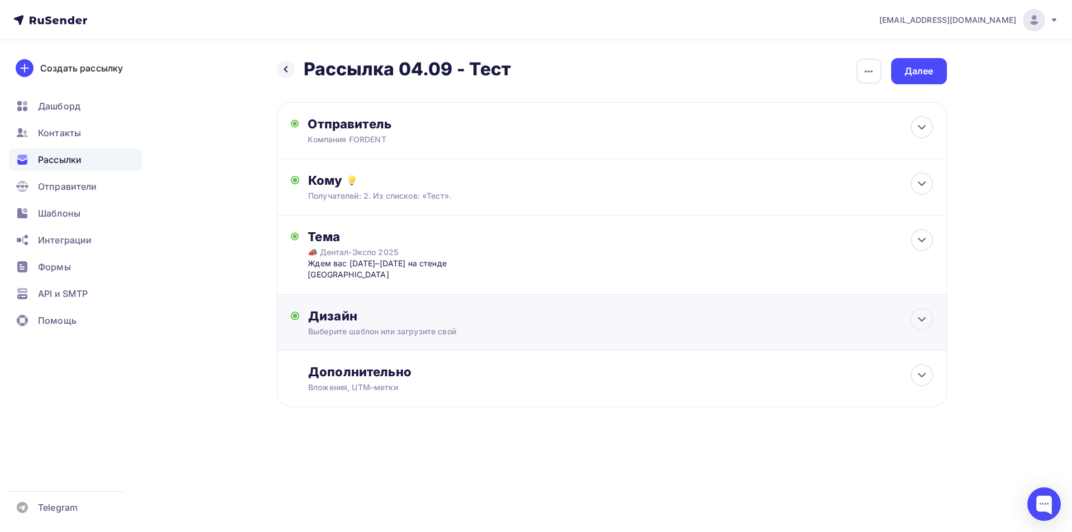
click at [497, 308] on div "Дизайн" at bounding box center [620, 316] width 624 height 16
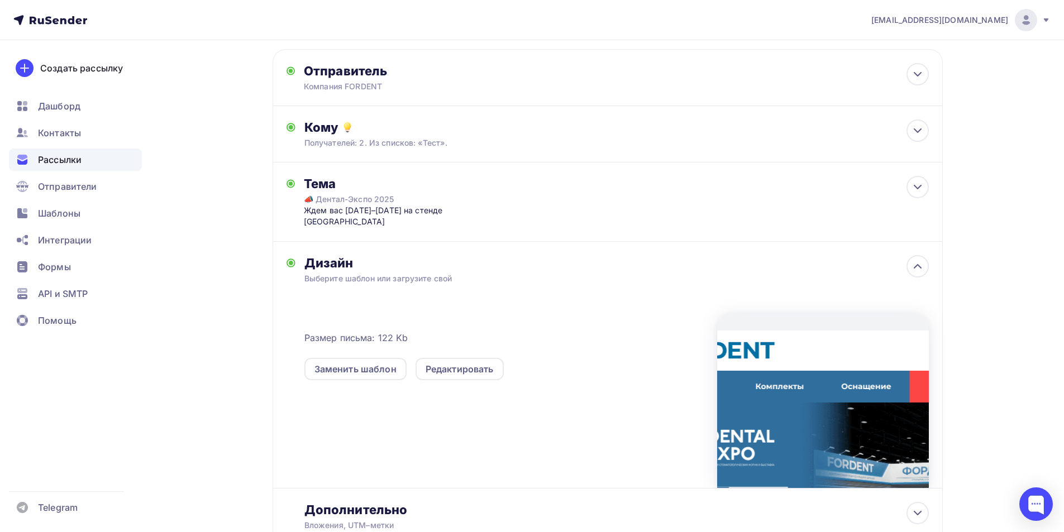
scroll to position [126, 0]
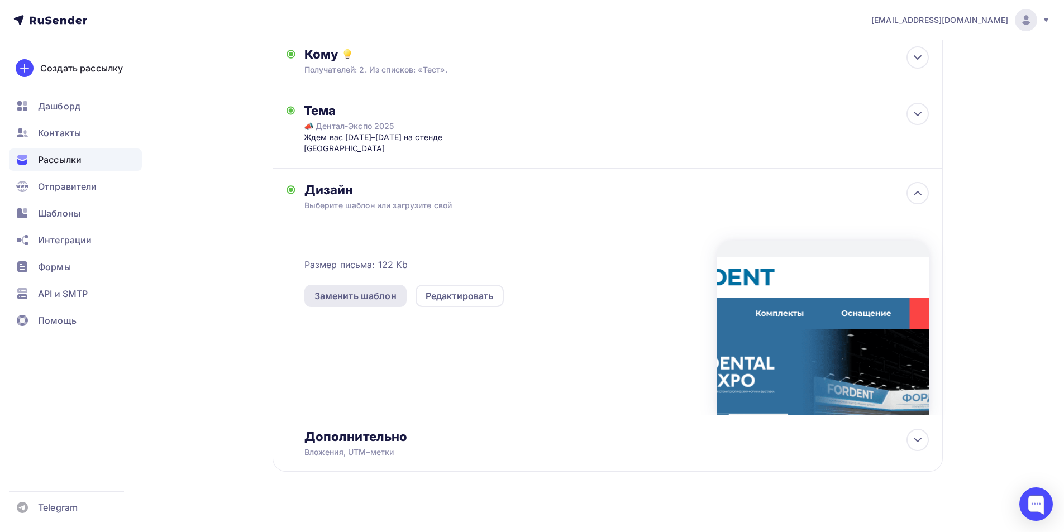
click at [350, 289] on div "Заменить шаблон" at bounding box center [355, 295] width 82 height 13
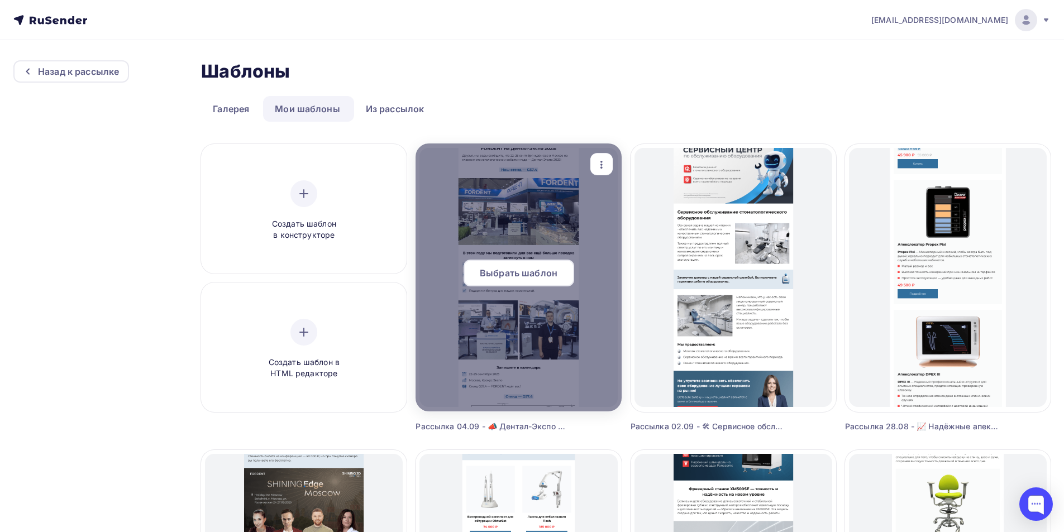
click at [536, 273] on span "Выбрать шаблон" at bounding box center [519, 272] width 78 height 13
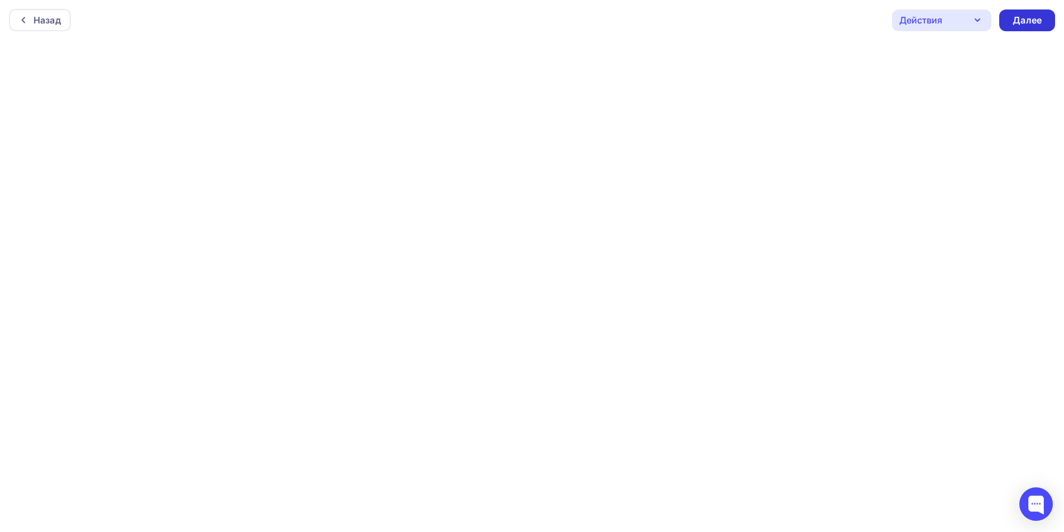
click at [1032, 17] on div "Далее" at bounding box center [1027, 20] width 29 height 13
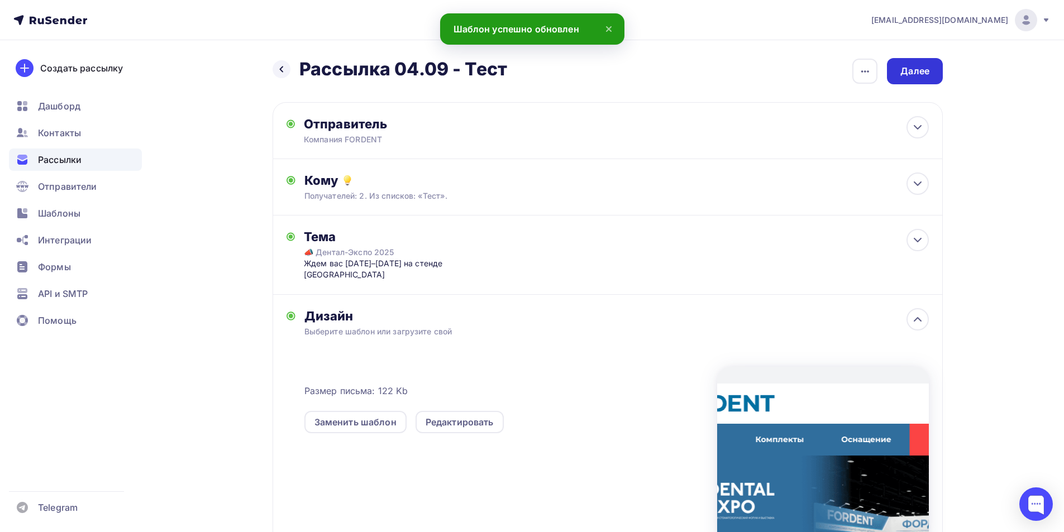
click at [922, 74] on div "Далее" at bounding box center [914, 71] width 29 height 13
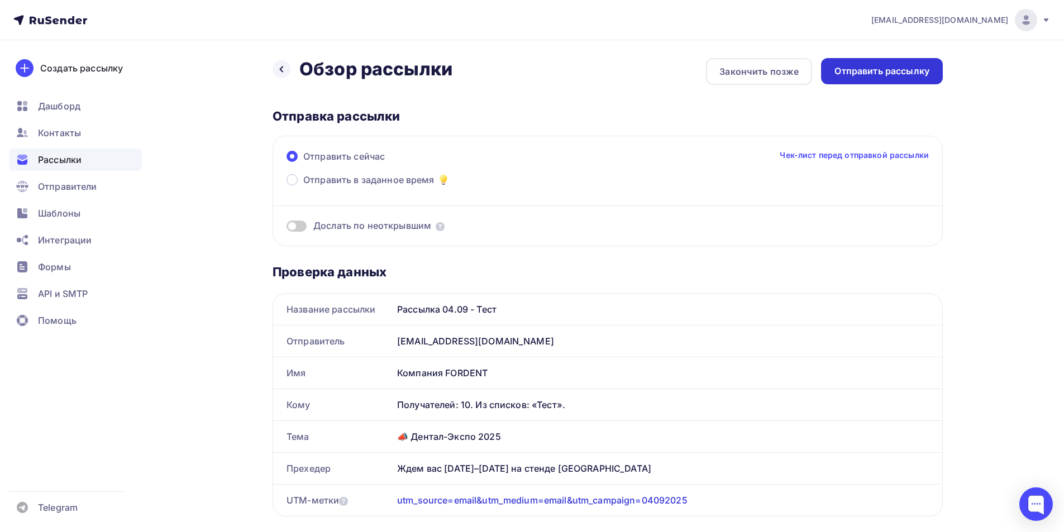
click at [904, 73] on div "Отправить рассылку" at bounding box center [881, 71] width 95 height 13
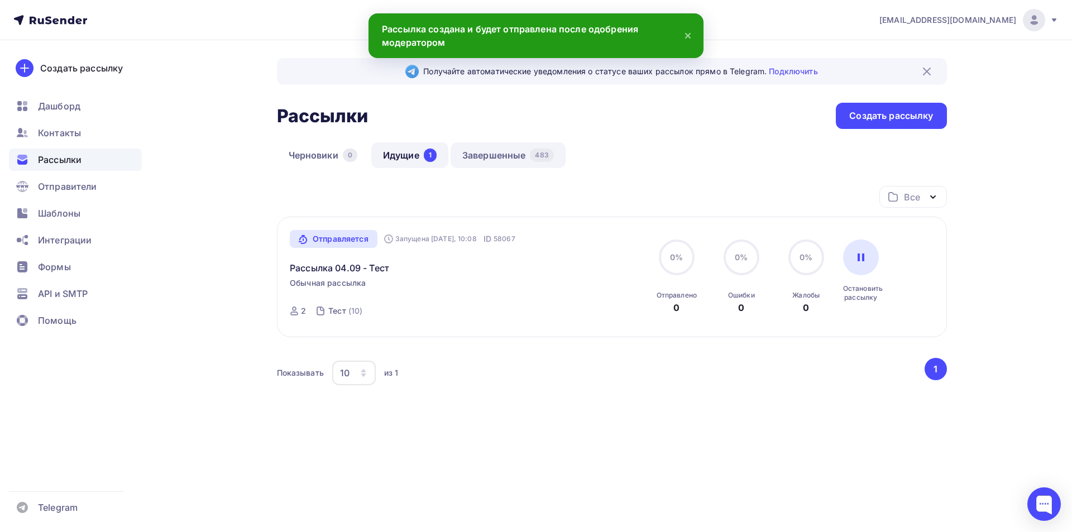
click at [516, 153] on link "Завершенные 483" at bounding box center [508, 155] width 115 height 26
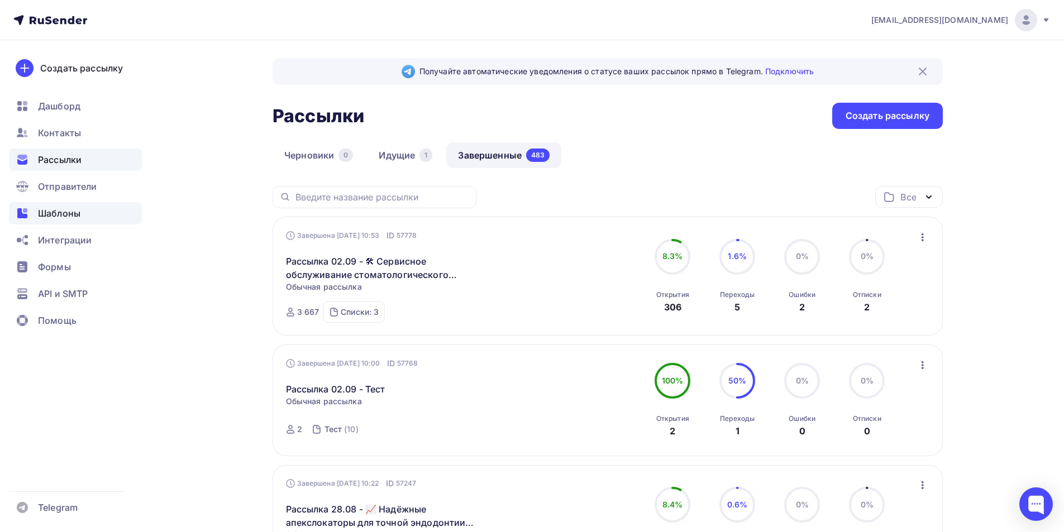
click at [64, 212] on span "Шаблоны" at bounding box center [59, 213] width 42 height 13
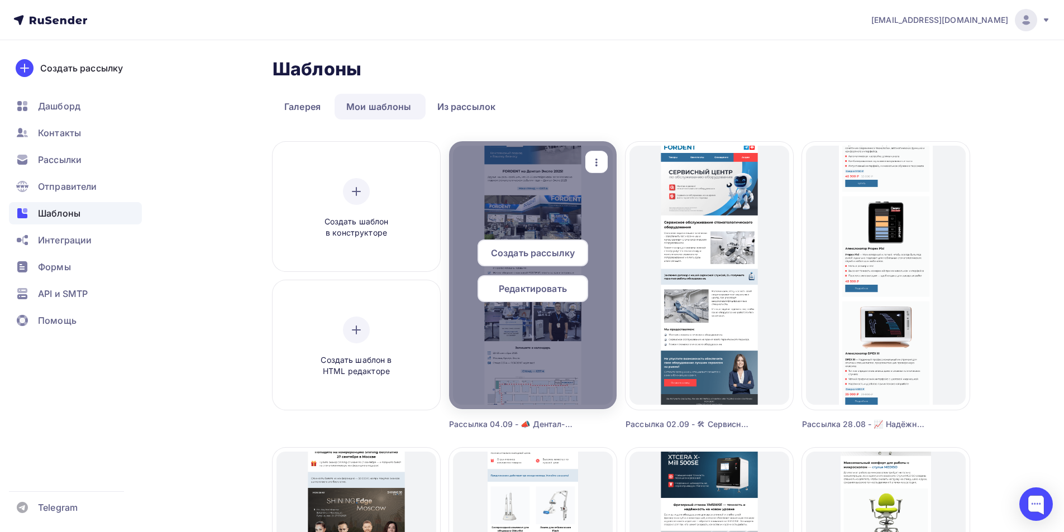
click at [559, 252] on span "Создать рассылку" at bounding box center [533, 252] width 84 height 13
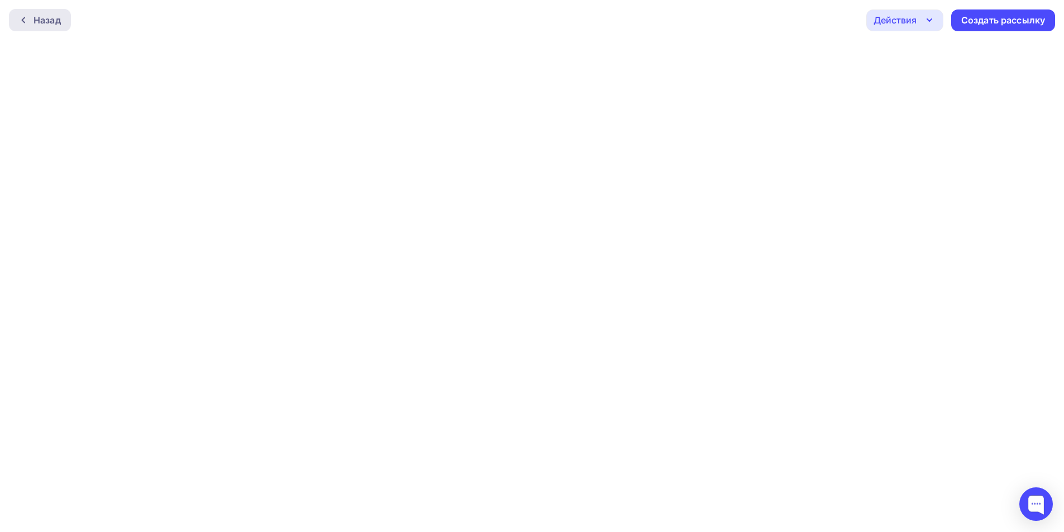
click at [38, 16] on div "Назад" at bounding box center [47, 19] width 27 height 13
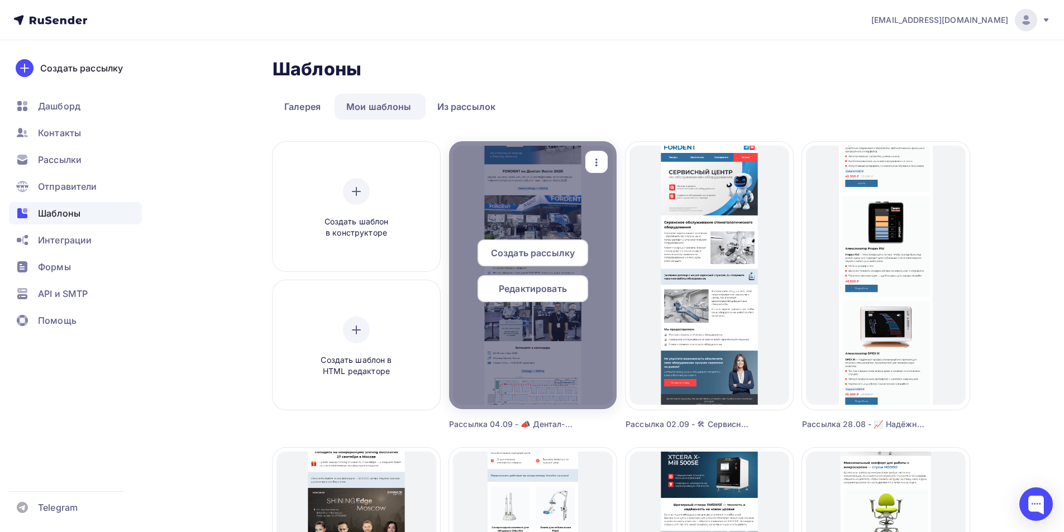
click at [533, 250] on span "Создать рассылку" at bounding box center [533, 252] width 84 height 13
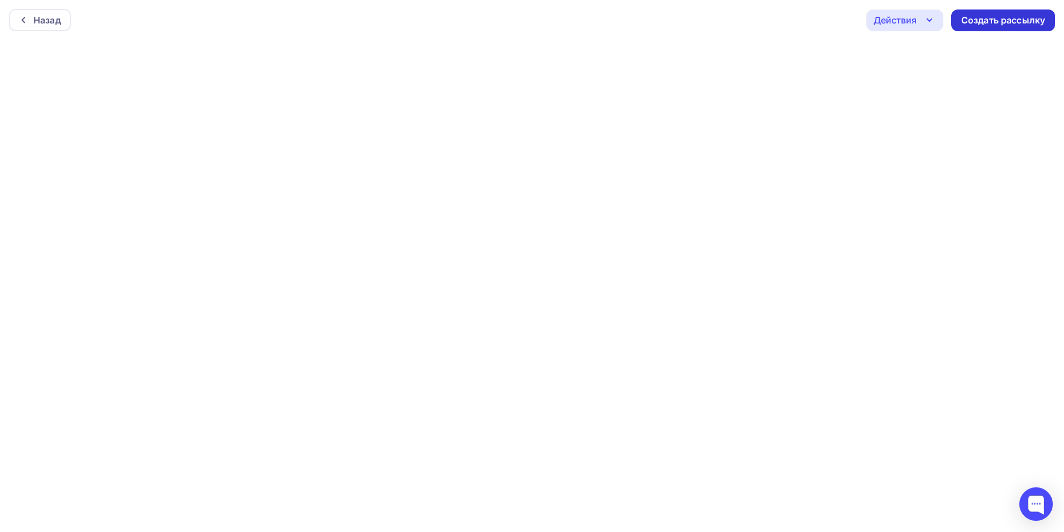
click at [1014, 21] on div "Создать рассылку" at bounding box center [1003, 20] width 84 height 13
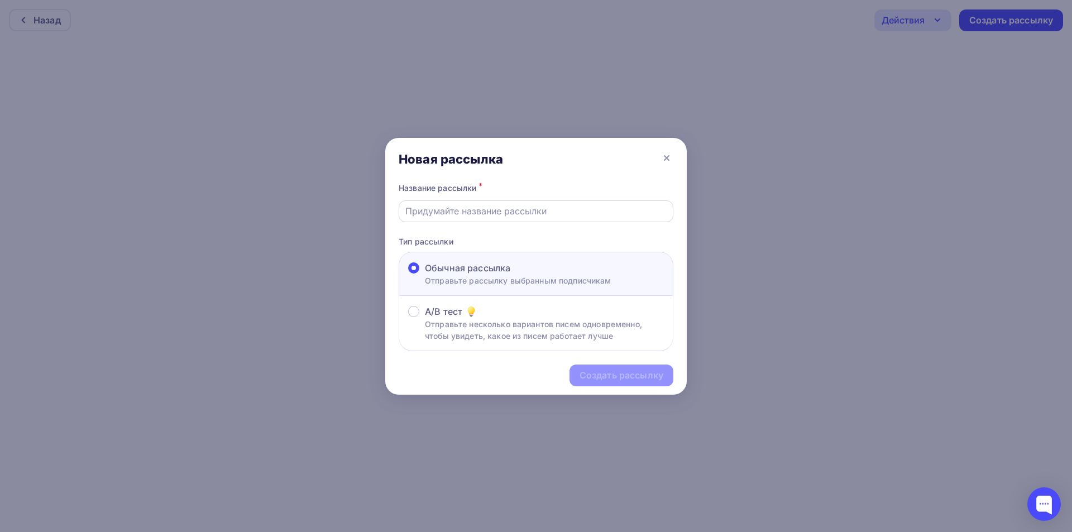
click at [447, 218] on div at bounding box center [536, 212] width 275 height 22
click at [471, 207] on input "text" at bounding box center [536, 210] width 262 height 13
click at [456, 210] on input "Рассылка 07.08 - Тест" at bounding box center [536, 210] width 262 height 13
paste input "📣 Дентал-Экспо 2025 Ждем вас [DATE]–[DATE] на [PERSON_NAME]"
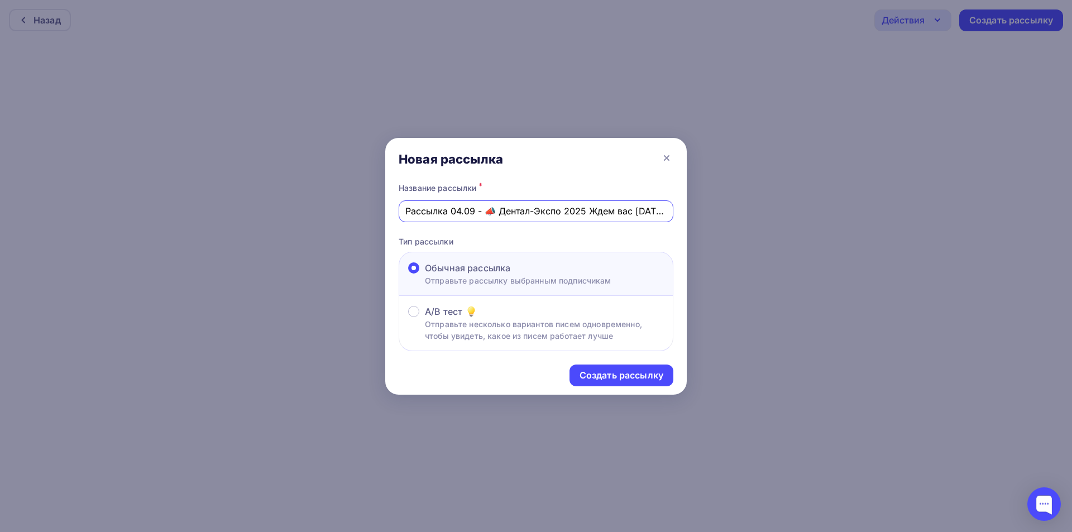
scroll to position [0, 127]
type input "Рассылка 04.09 - 📣 Дентал-Экспо 2025 Ждем вас [DATE]–[DATE] на [PERSON_NAME]"
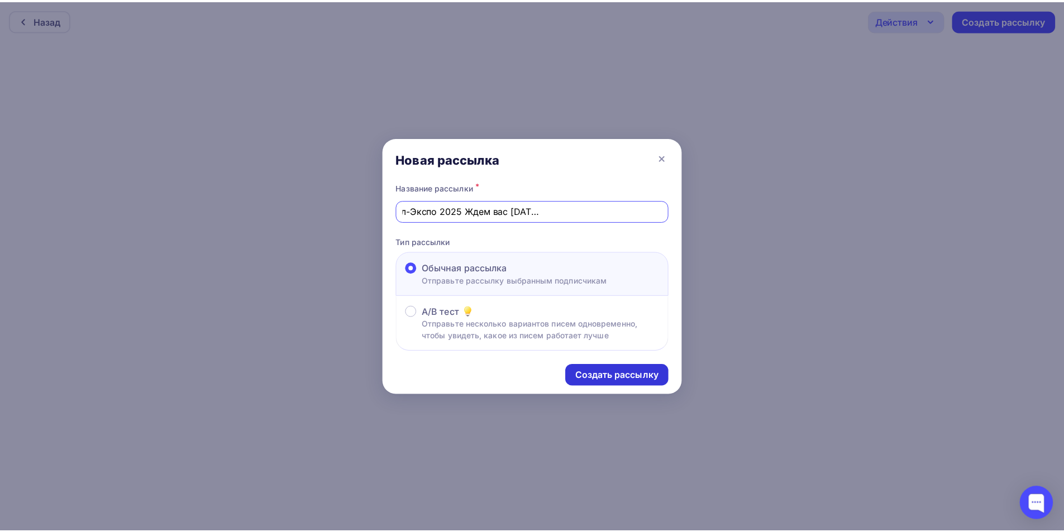
scroll to position [0, 0]
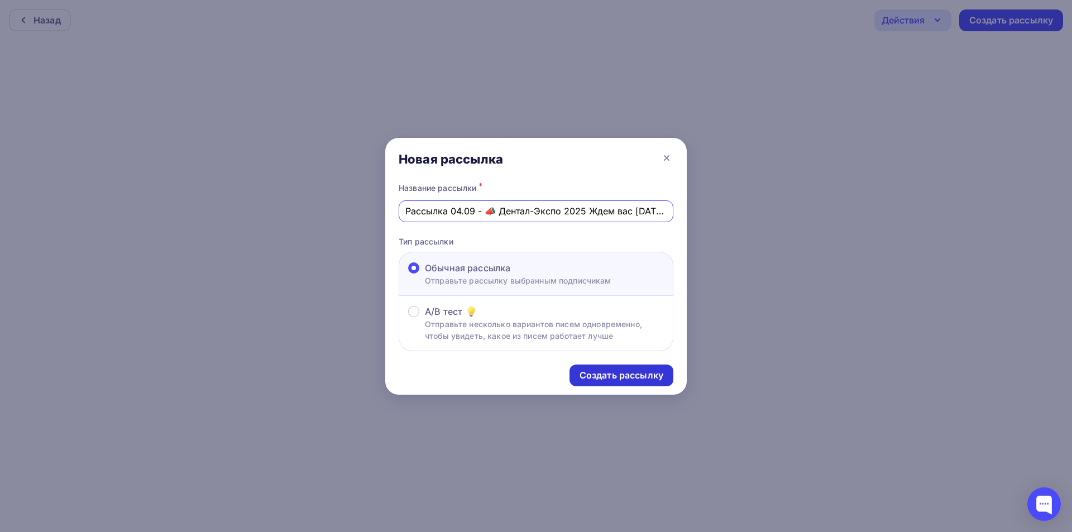
click at [623, 382] on div "Создать рассылку" at bounding box center [622, 376] width 104 height 22
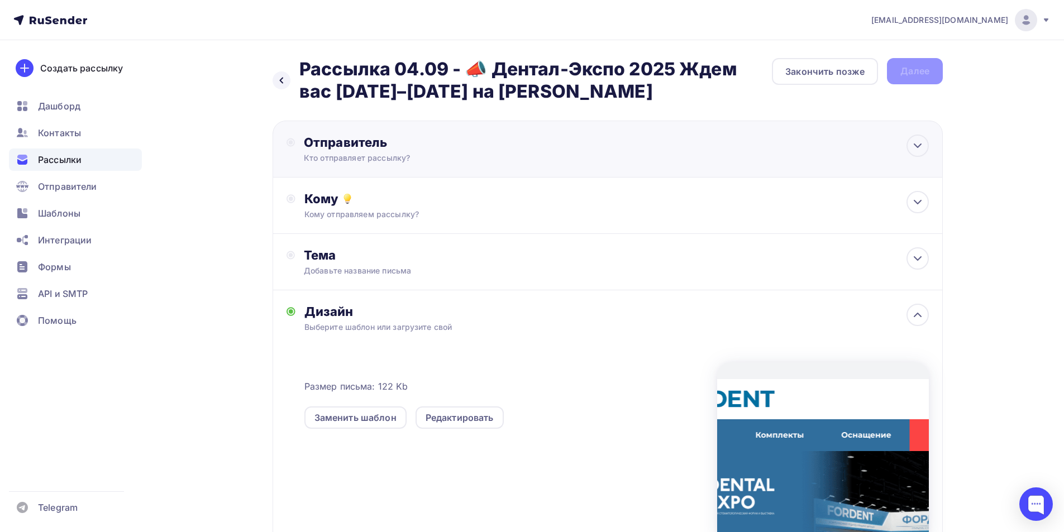
click at [427, 160] on div "Кто отправляет рассылку?" at bounding box center [413, 157] width 218 height 11
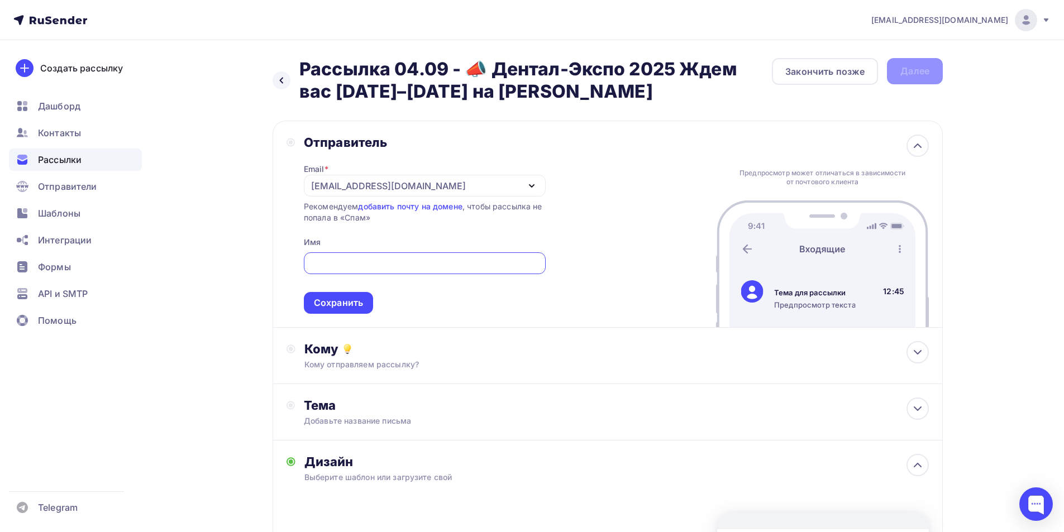
click at [370, 184] on div "[EMAIL_ADDRESS][DOMAIN_NAME]" at bounding box center [425, 186] width 242 height 22
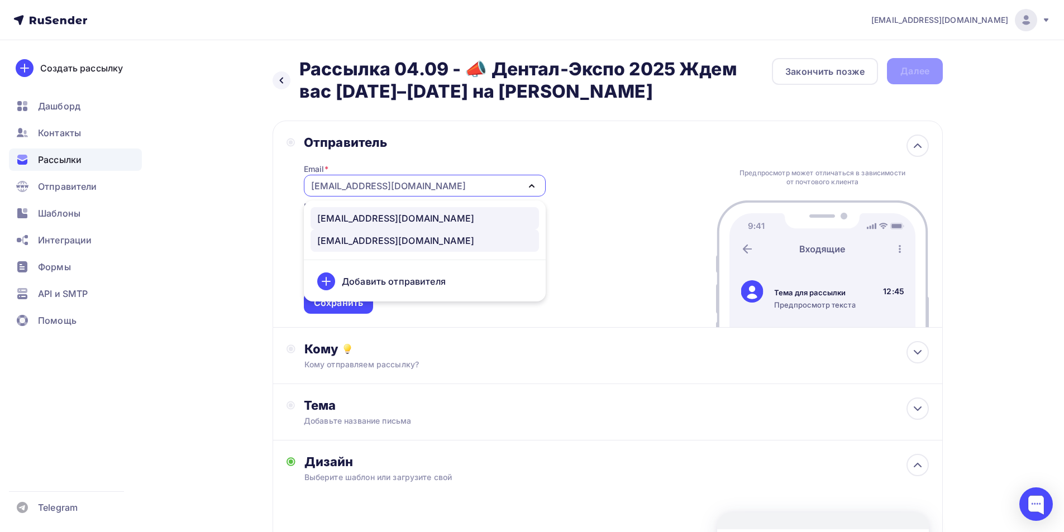
click at [349, 213] on div "[EMAIL_ADDRESS][DOMAIN_NAME]" at bounding box center [395, 218] width 157 height 13
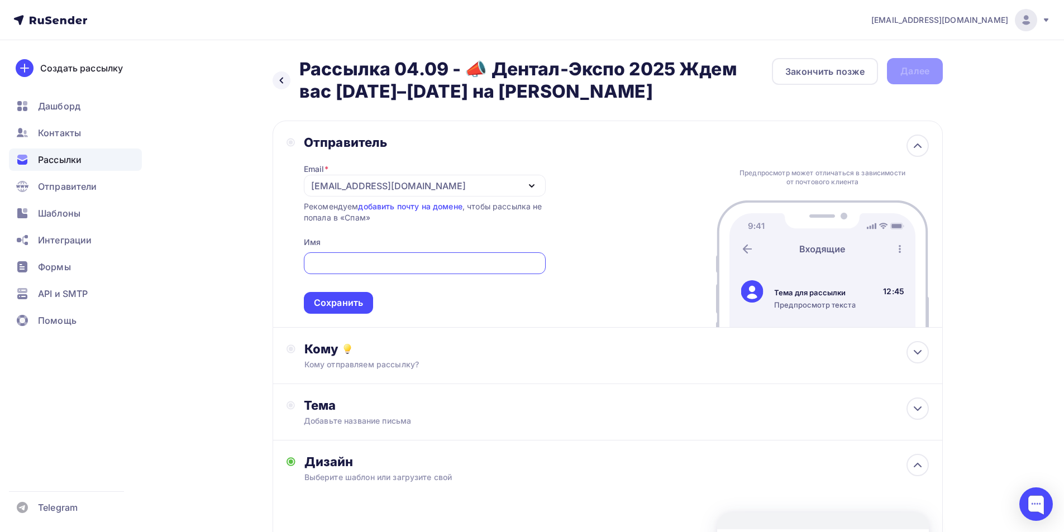
click at [358, 265] on input "text" at bounding box center [424, 263] width 229 height 13
drag, startPoint x: 387, startPoint y: 265, endPoint x: 280, endPoint y: 265, distance: 106.7
click at [280, 265] on div "Отправитель Email * [EMAIL_ADDRESS][DOMAIN_NAME] [EMAIL_ADDRESS][DOMAIN_NAME] […" at bounding box center [608, 224] width 670 height 207
type input "Компания FORDENT"
click at [343, 301] on div "Сохранить" at bounding box center [338, 303] width 49 height 13
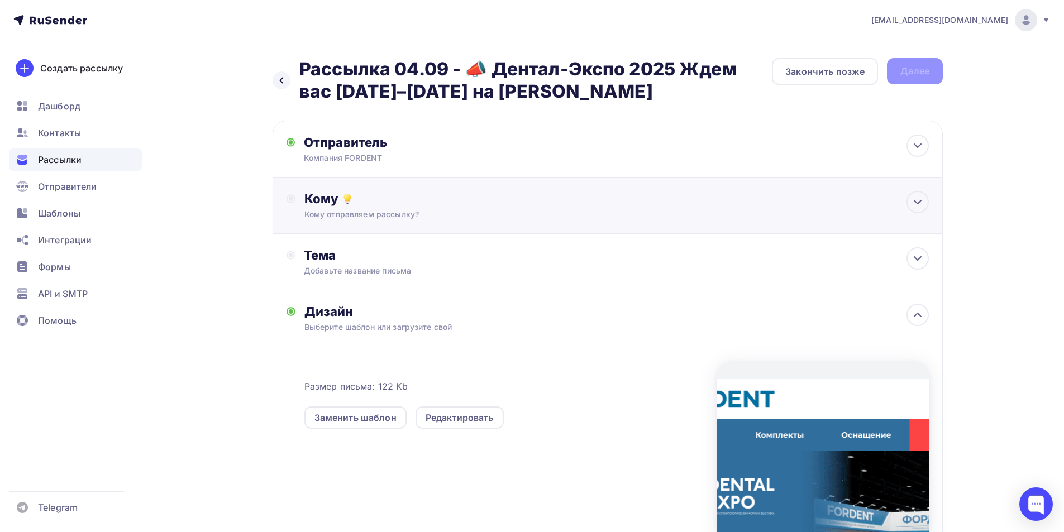
click at [364, 207] on div "Кому Кому отправляем рассылку? Списки получателей Выберите список Все списки id…" at bounding box center [616, 205] width 624 height 29
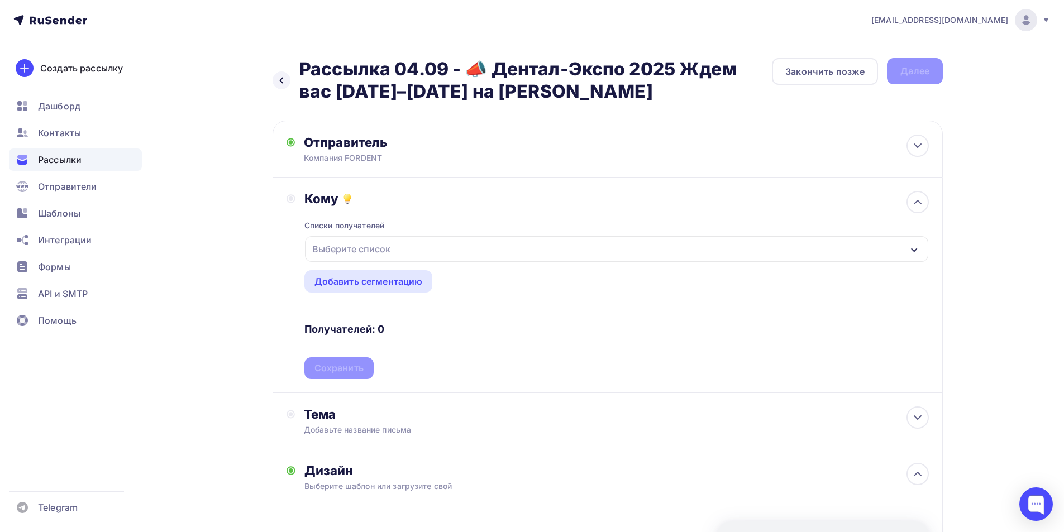
click at [366, 245] on div "Выберите список" at bounding box center [351, 249] width 87 height 20
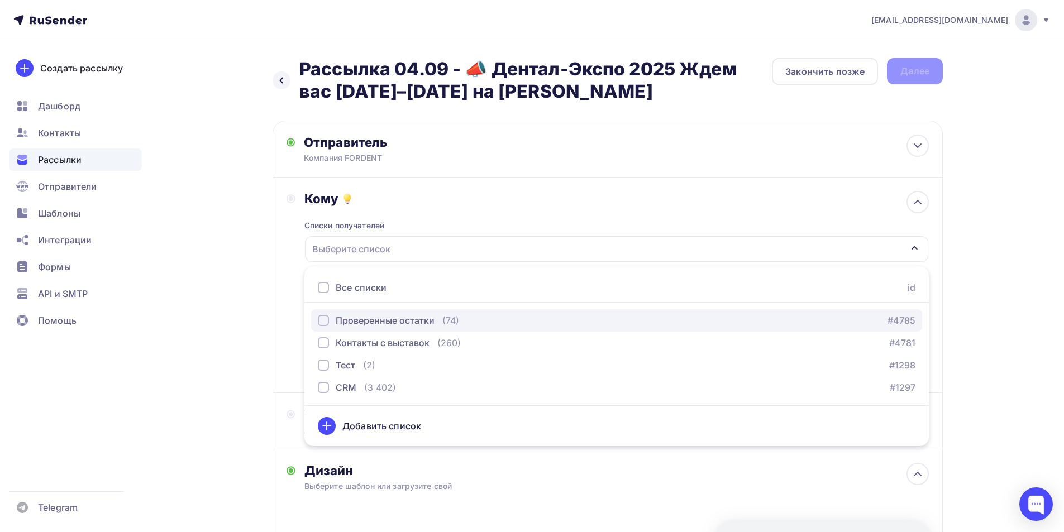
click at [350, 320] on div "Проверенные остатки" at bounding box center [385, 320] width 99 height 13
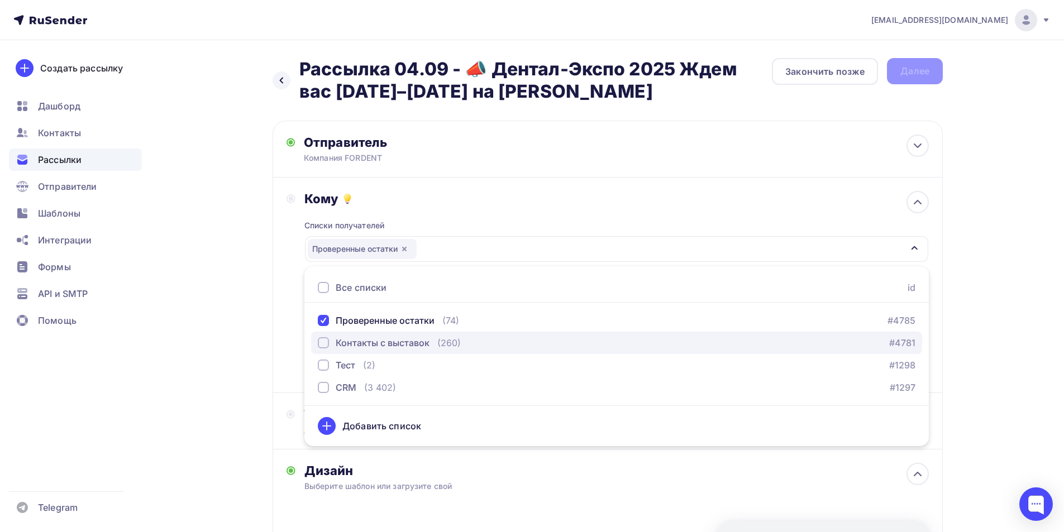
click at [346, 345] on div "Контакты с выставок" at bounding box center [383, 342] width 94 height 13
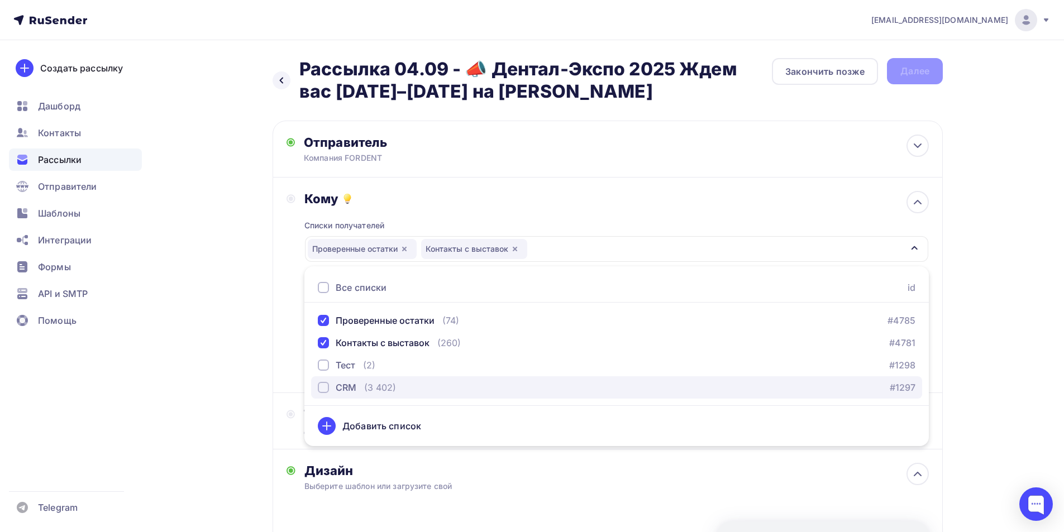
click at [346, 388] on div "CRM" at bounding box center [346, 387] width 21 height 13
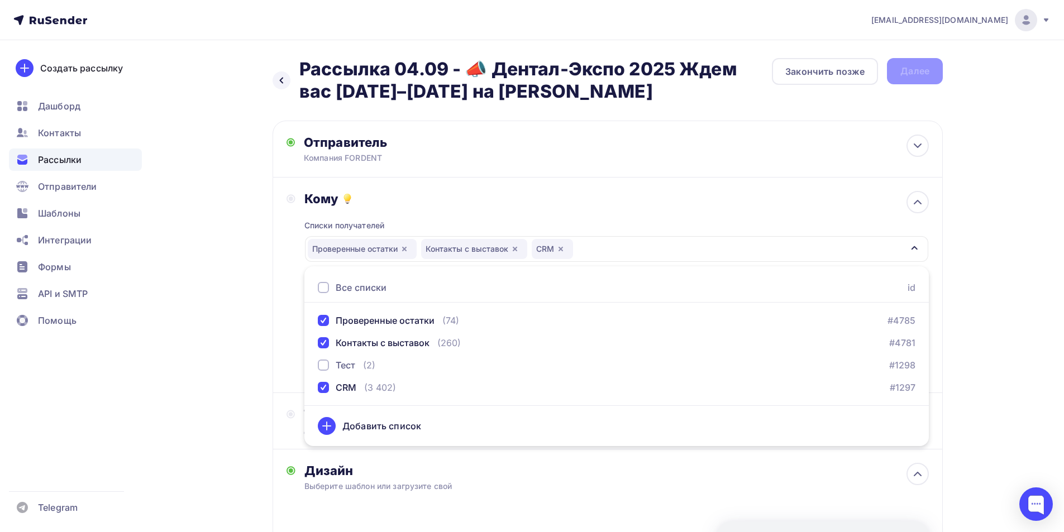
click at [221, 384] on div "Назад Рассылка 04.09 - 📣 Дентал-Экспо 2025 Ждем вас [DATE]–[DATE] на стенде FOR…" at bounding box center [531, 432] width 915 height 785
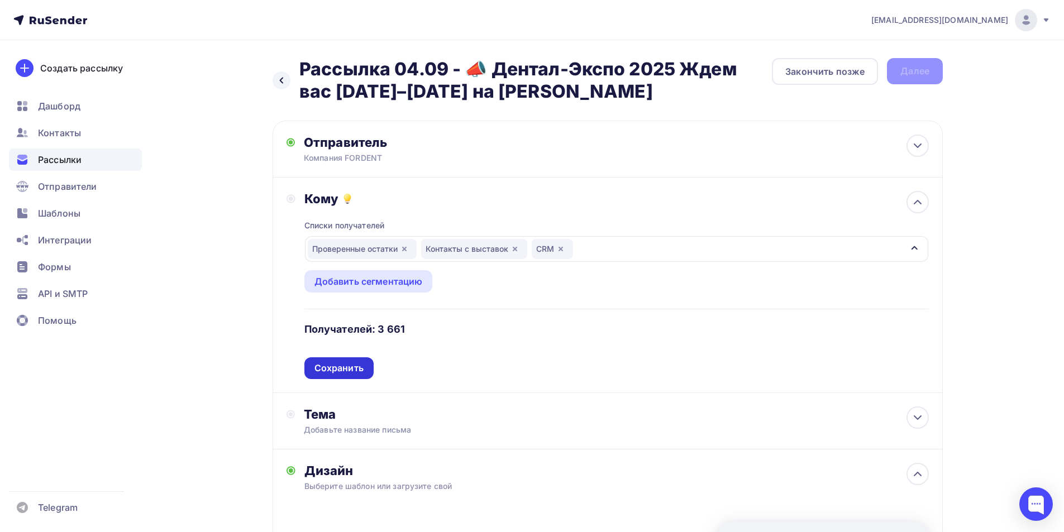
click at [330, 370] on div "Сохранить" at bounding box center [338, 368] width 49 height 13
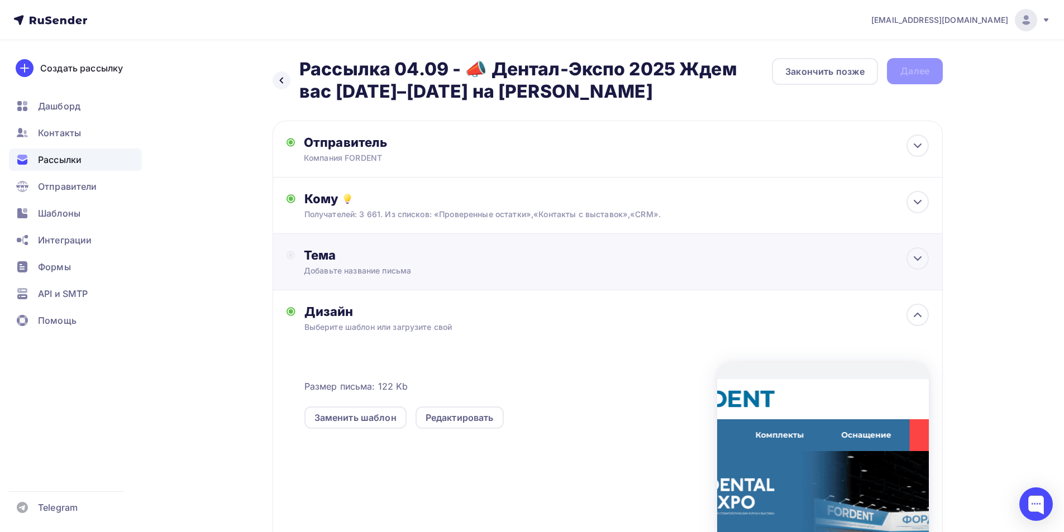
click at [400, 266] on div "Добавьте название письма" at bounding box center [403, 270] width 199 height 11
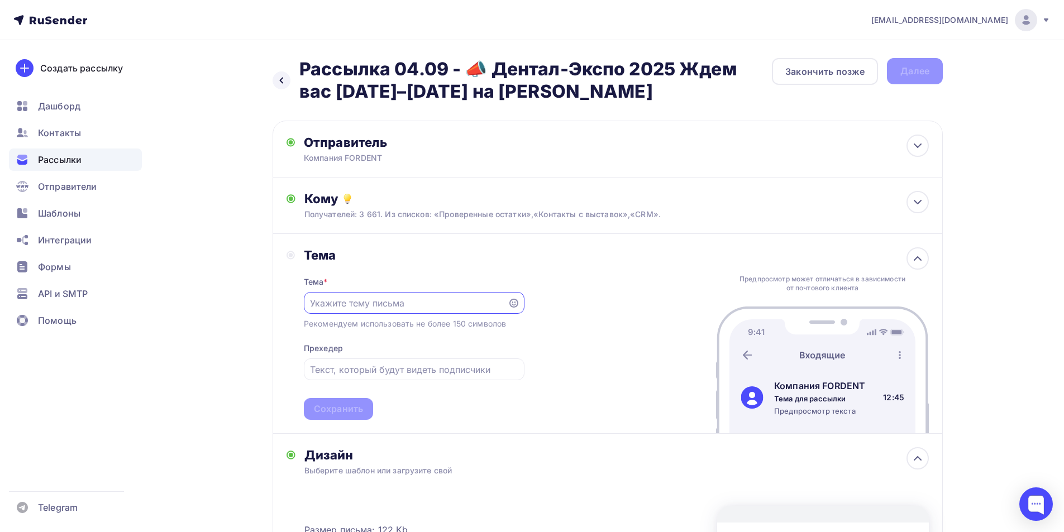
paste input "📣 Дентал-Экспо 2025"
type input "📣 Дентал-Экспо 2025"
click at [363, 365] on input "text" at bounding box center [414, 369] width 208 height 13
paste input "Ждем вас [DATE]–[DATE] на стенде [GEOGRAPHIC_DATA]"
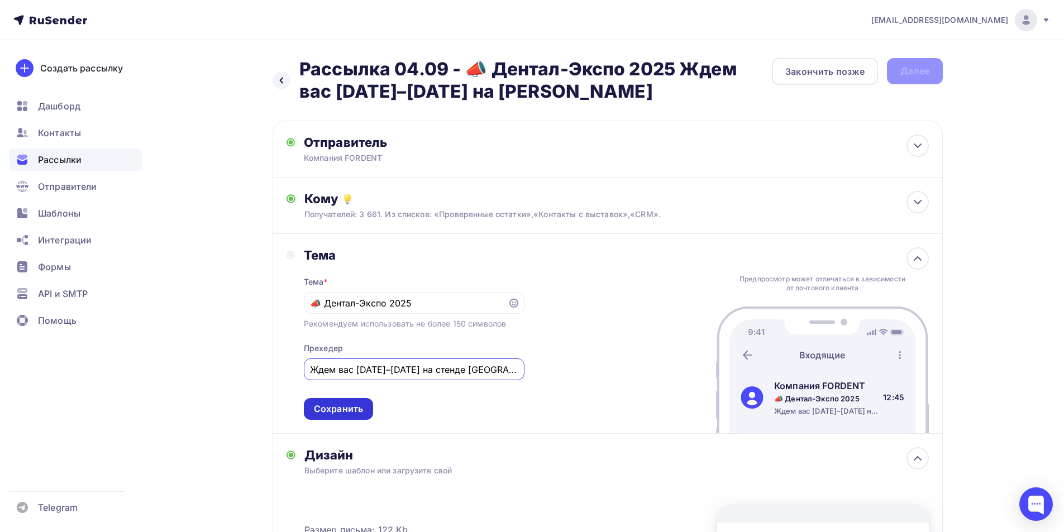
type input "Ждем вас [DATE]–[DATE] на стенде [GEOGRAPHIC_DATA]"
click at [350, 408] on div "Сохранить" at bounding box center [338, 409] width 49 height 13
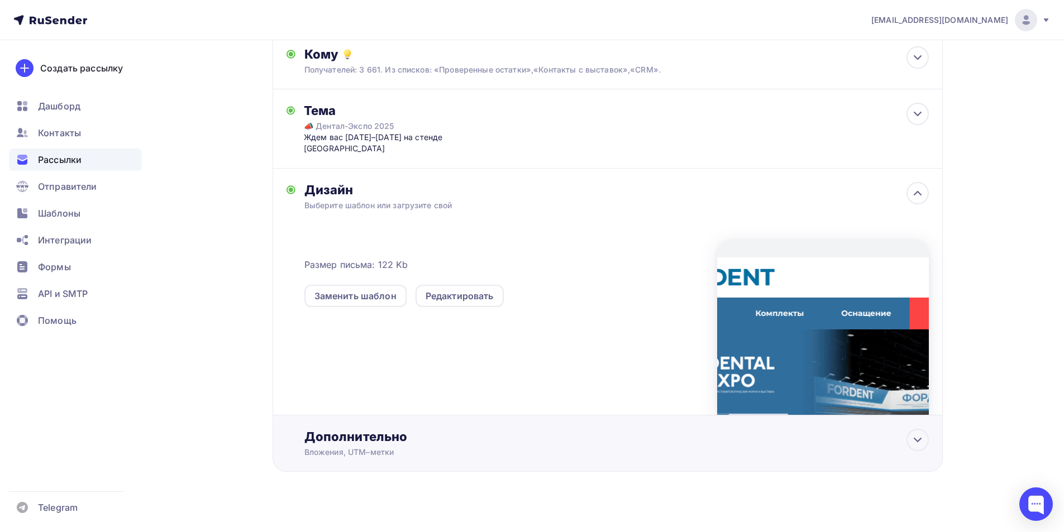
click at [367, 431] on div "Дополнительно" at bounding box center [616, 437] width 624 height 16
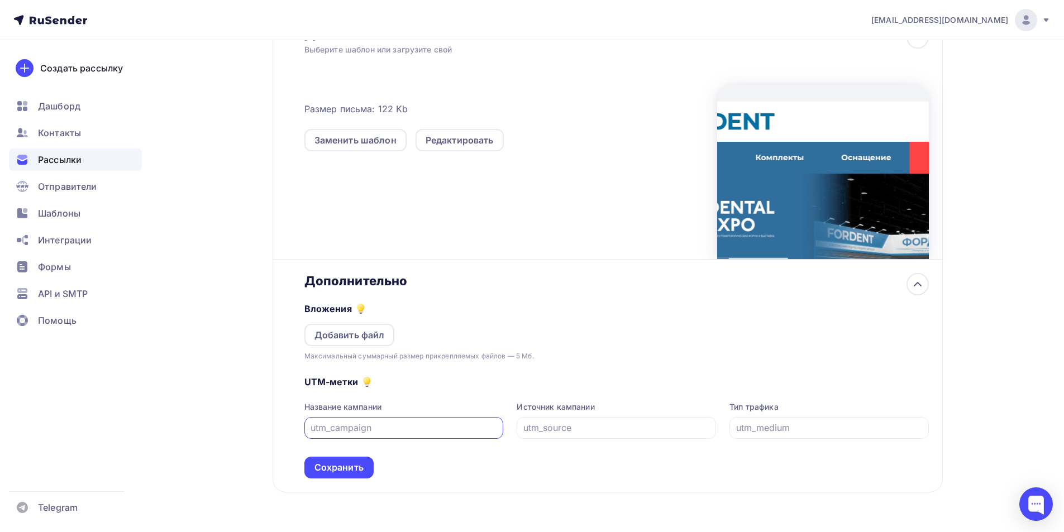
scroll to position [312, 0]
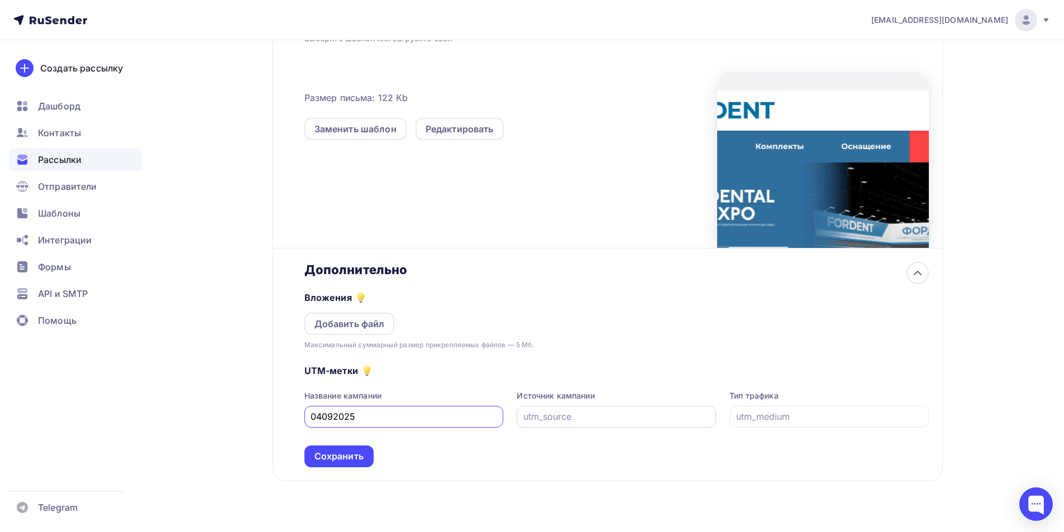
type input "04092025"
click at [655, 410] on input "text" at bounding box center [616, 416] width 187 height 13
drag, startPoint x: 586, startPoint y: 405, endPoint x: 498, endPoint y: 414, distance: 88.7
click at [498, 414] on div "Название кампании 04092025 Источник кампании email Тип трафика" at bounding box center [616, 408] width 624 height 37
type input "email"
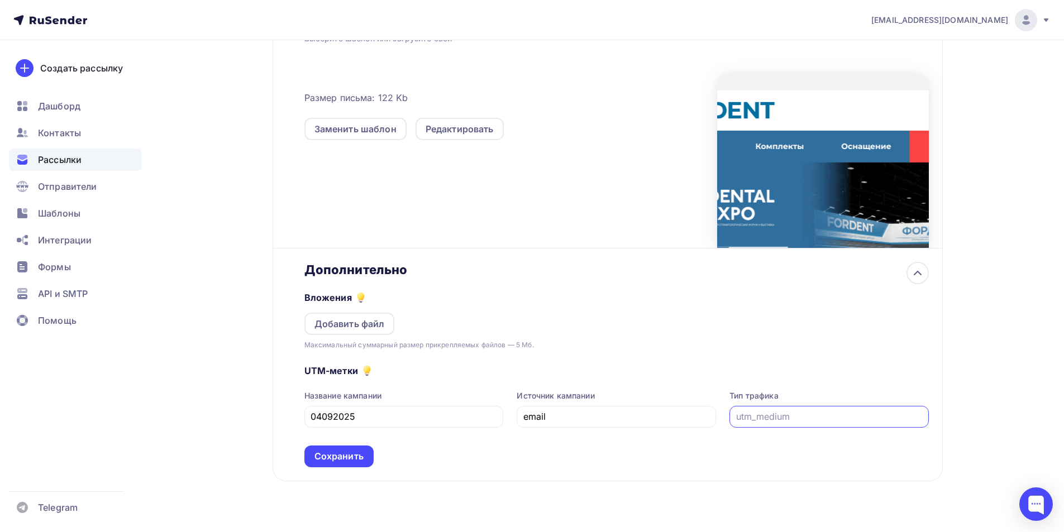
click at [757, 410] on input "text" at bounding box center [829, 416] width 187 height 13
paste input "email"
type input "email"
click at [346, 450] on div "Сохранить" at bounding box center [338, 456] width 49 height 13
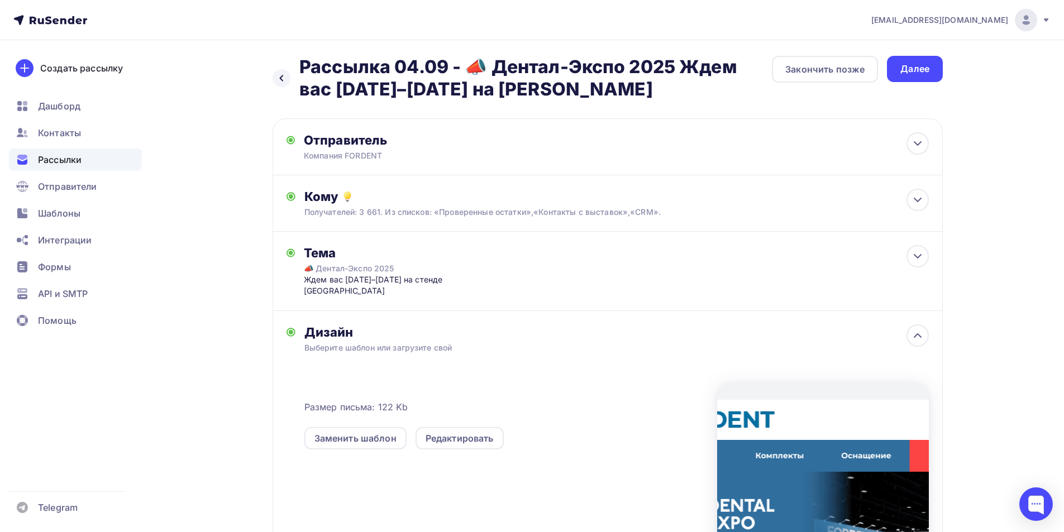
scroll to position [0, 0]
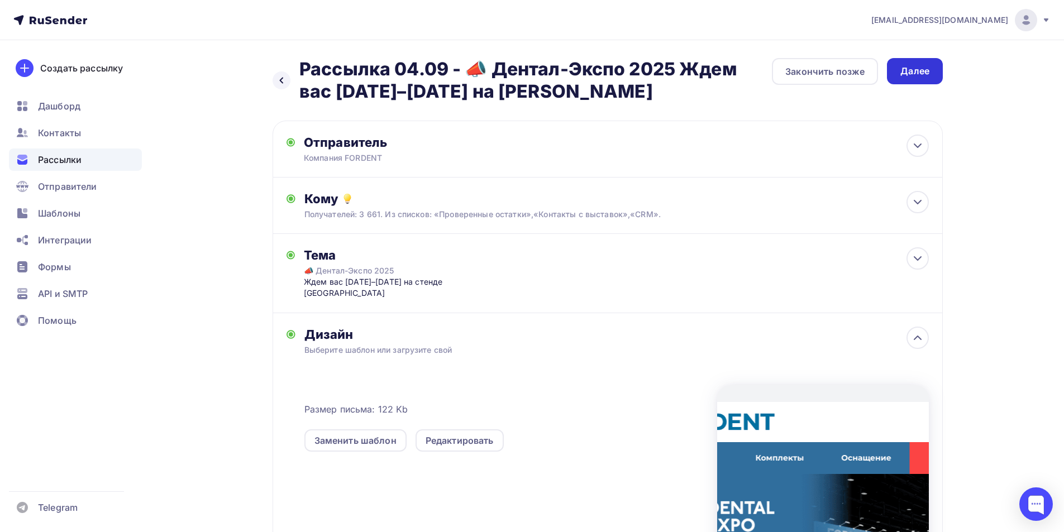
click at [932, 70] on div "Далее" at bounding box center [915, 71] width 56 height 26
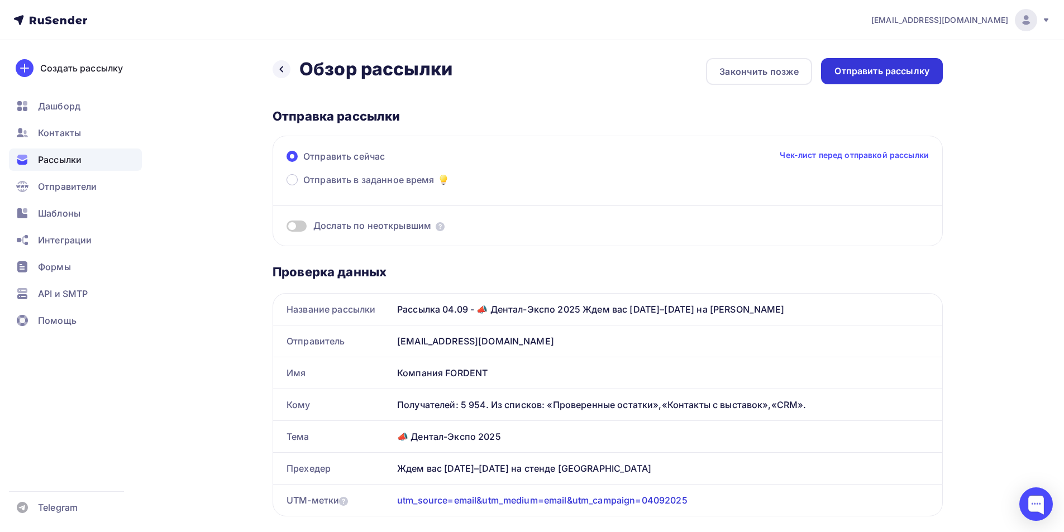
click at [885, 64] on div "Отправить рассылку" at bounding box center [882, 71] width 122 height 26
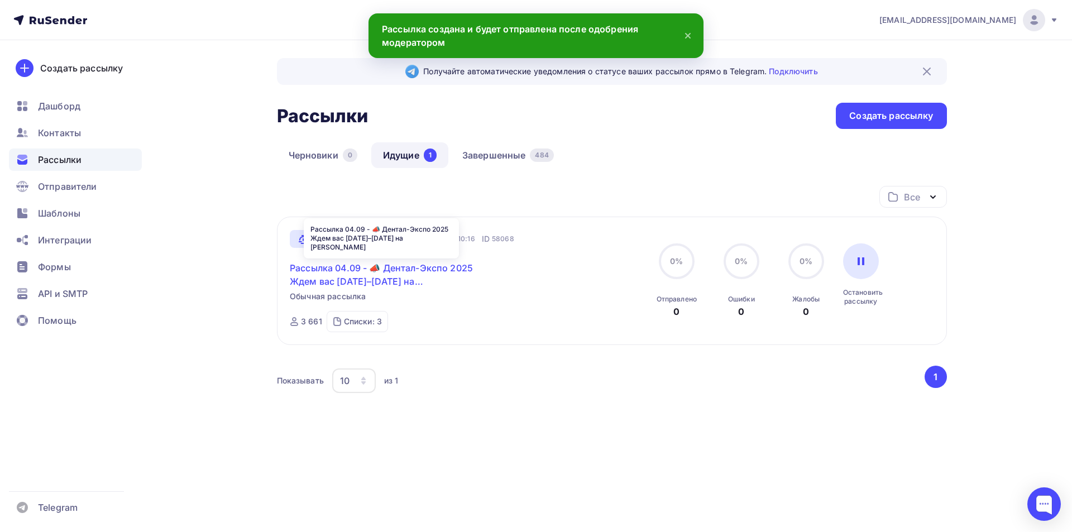
click at [351, 279] on link "Рассылка 04.09 - 📣 Дентал-Экспо 2025 Ждем вас [DATE]–[DATE] на [PERSON_NAME]" at bounding box center [386, 274] width 192 height 27
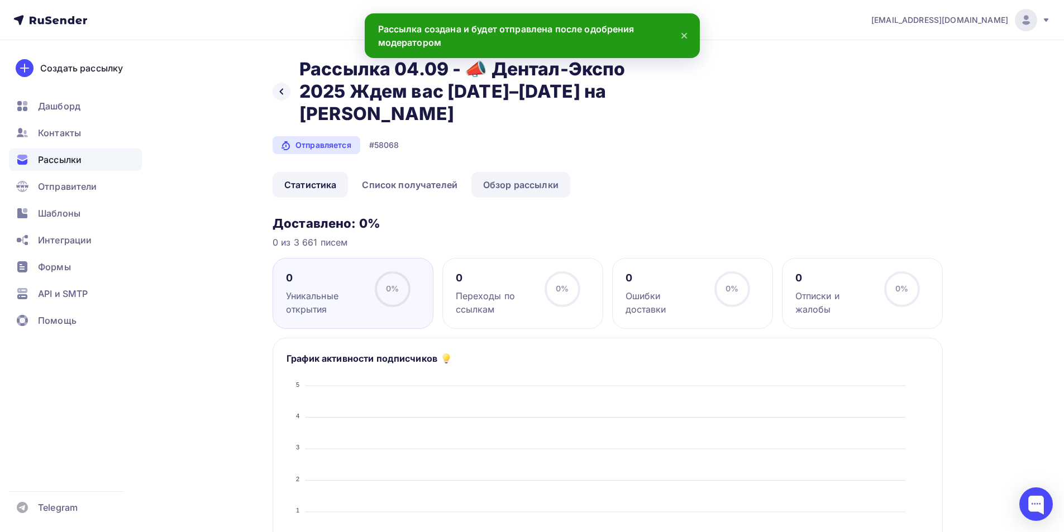
click at [526, 180] on link "Обзор рассылки" at bounding box center [520, 185] width 99 height 26
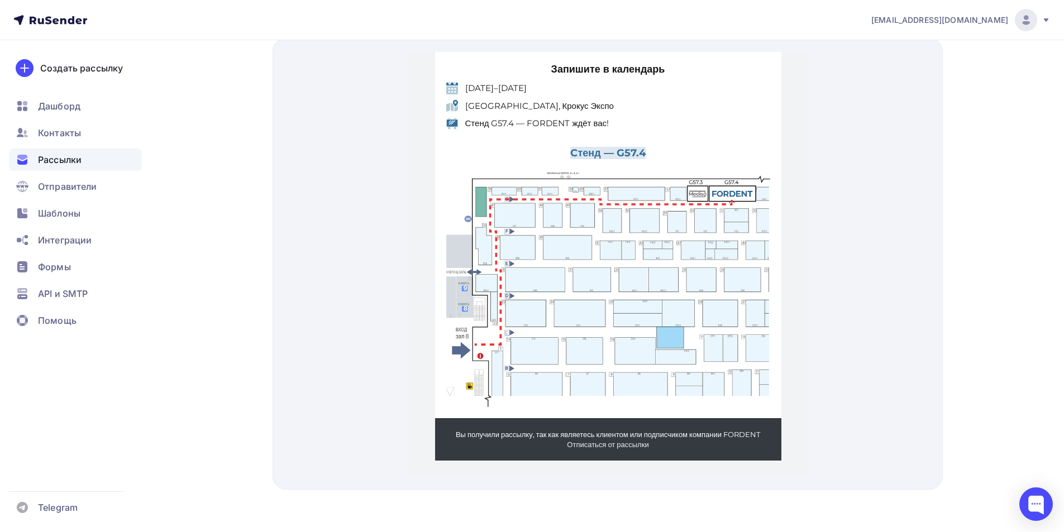
scroll to position [470, 0]
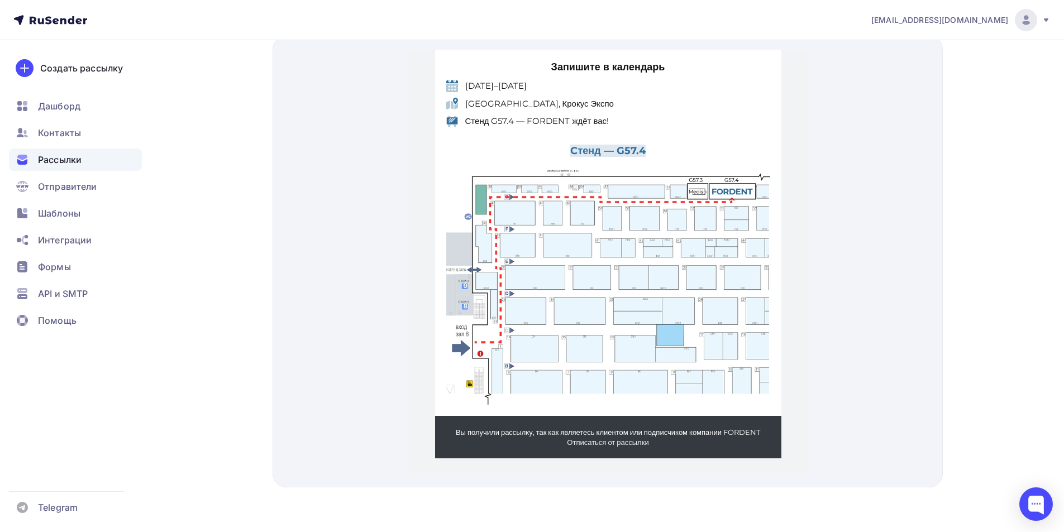
click at [652, 303] on img at bounding box center [613, 278] width 335 height 250
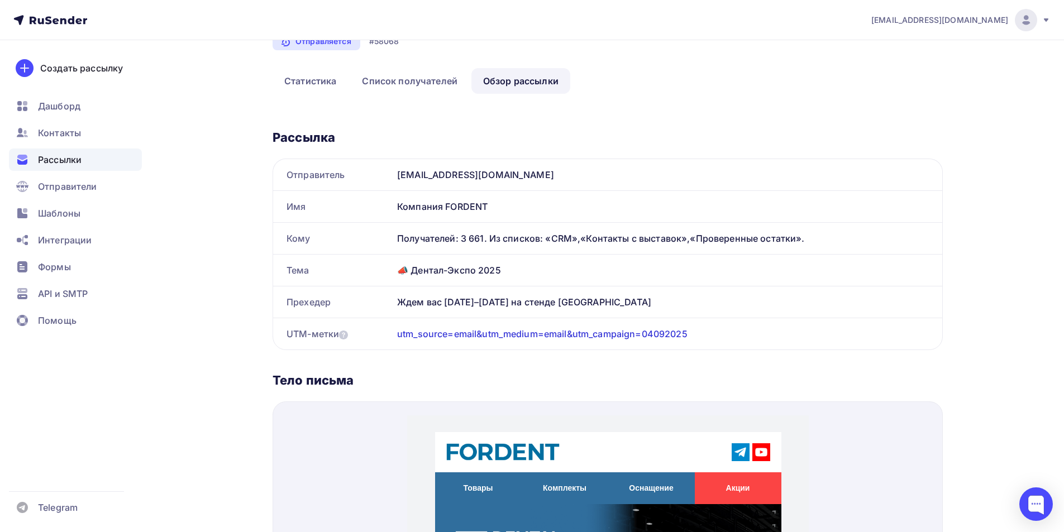
scroll to position [79, 0]
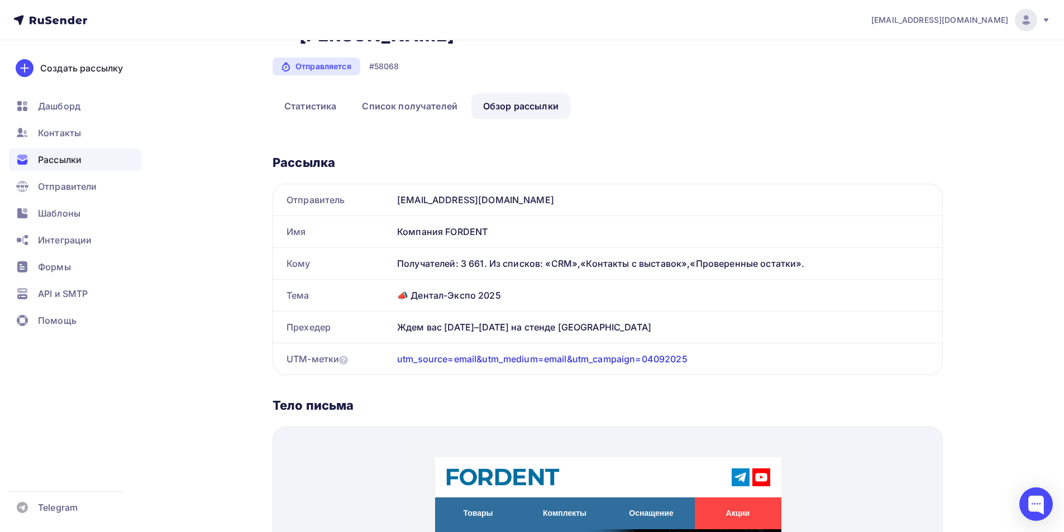
click at [75, 153] on span "Рассылки" at bounding box center [60, 159] width 44 height 13
